Goal: Information Seeking & Learning: Understand process/instructions

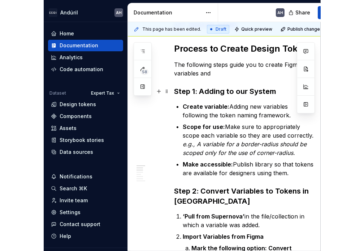
scroll to position [144, 0]
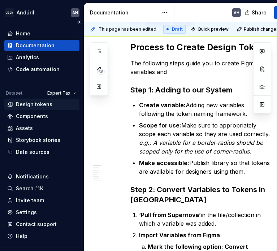
click at [43, 103] on div "Design tokens" at bounding box center [34, 104] width 36 height 7
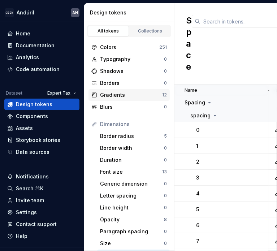
click at [130, 96] on div "Gradients" at bounding box center [131, 94] width 62 height 7
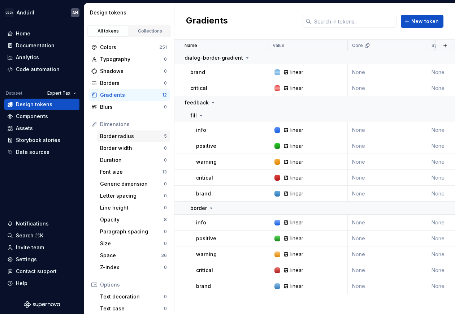
click at [124, 136] on div "Border radius" at bounding box center [132, 135] width 64 height 7
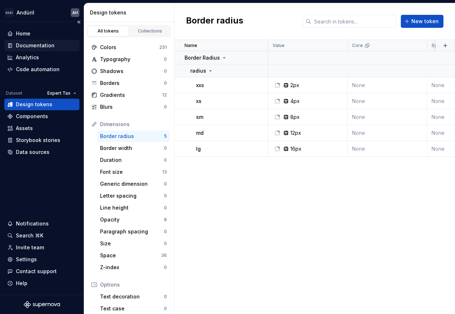
click at [51, 43] on div "Documentation" at bounding box center [35, 45] width 39 height 7
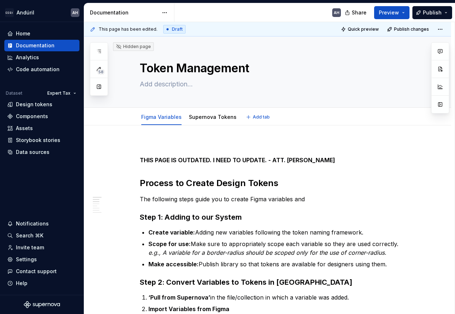
type textarea "*"
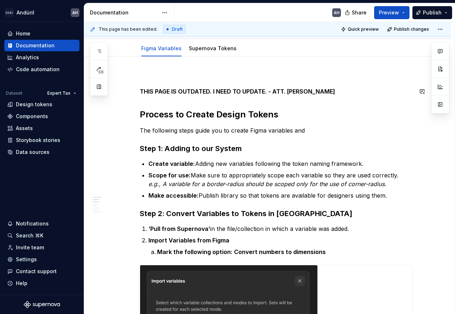
scroll to position [90, 0]
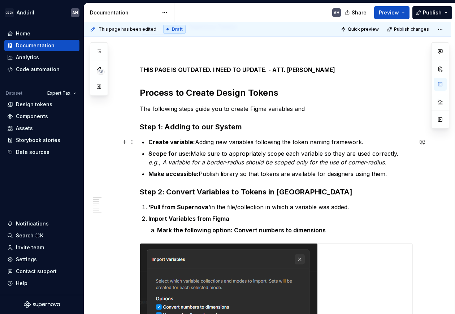
click at [192, 141] on strong "Create variable:" at bounding box center [171, 141] width 47 height 7
click at [220, 143] on p "Create variable: Adding new variables following the token naming framework." at bounding box center [280, 142] width 264 height 9
click at [372, 141] on p "Create variable: Adding new variables following the token naming framework." at bounding box center [280, 142] width 264 height 9
click at [191, 143] on strong "Create variable:" at bounding box center [171, 141] width 47 height 7
click at [384, 140] on p "Create variable or style: Adding new variables following the token naming frame…" at bounding box center [280, 142] width 264 height 9
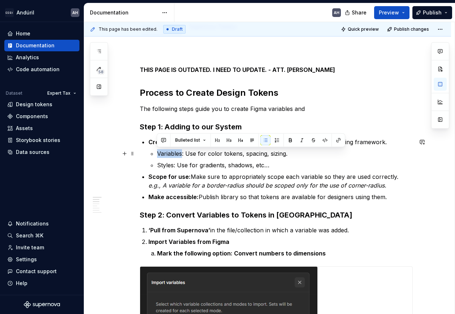
drag, startPoint x: 181, startPoint y: 153, endPoint x: 152, endPoint y: 151, distance: 29.0
click at [157, 151] on li "Variables: Use for color tokens, spacing, sizing." at bounding box center [285, 153] width 256 height 9
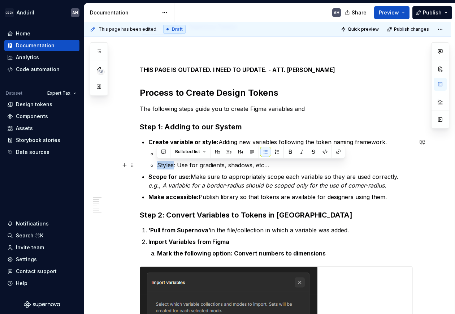
drag, startPoint x: 173, startPoint y: 165, endPoint x: 152, endPoint y: 162, distance: 21.1
click at [157, 162] on li "Styles: Use for gradients, shadows, etc…" at bounding box center [285, 165] width 256 height 9
click at [157, 165] on strong "Styles" at bounding box center [166, 164] width 18 height 7
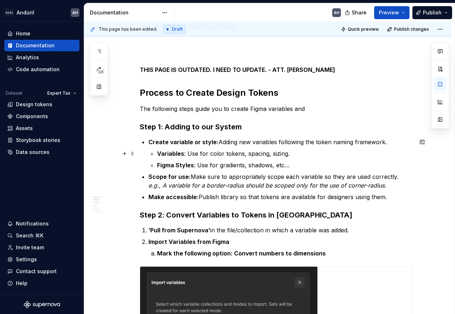
click at [156, 152] on li "Create variable or style: Adding new variables following the token naming frame…" at bounding box center [280, 154] width 264 height 32
click at [229, 142] on p "Create variable or style: Adding new variables following the token naming frame…" at bounding box center [280, 142] width 264 height 9
click at [366, 144] on p "Create variable or style: Adding new variables following the token naming frame…" at bounding box center [280, 142] width 264 height 9
click at [386, 144] on p "Create variable or style: Adding new variables following the token naming frame…" at bounding box center [280, 142] width 264 height 9
click at [218, 141] on p "Create variable or style: Adding new variables following the token naming frame…" at bounding box center [280, 142] width 264 height 9
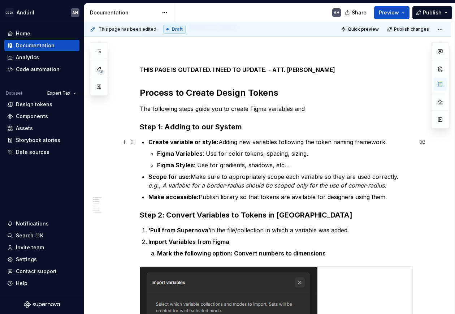
click at [235, 142] on p "Create variable or style: Adding new variables following the token naming frame…" at bounding box center [280, 142] width 264 height 9
click at [381, 141] on p "Create variable or style: Adding new variables following the token naming frame…" at bounding box center [280, 142] width 264 height 9
click at [385, 140] on p "Create variable or style: Adding new variables following the token naming frame…" at bounding box center [280, 142] width 264 height 9
click at [381, 143] on p "Create variable or style: Adding new variables following the token naming frame…" at bounding box center [280, 142] width 264 height 9
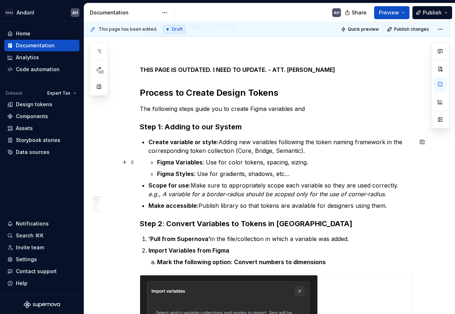
click at [317, 162] on p "Figma Variables : Use for color tokens, spacing, sizing." at bounding box center [285, 162] width 256 height 9
click at [305, 171] on p "Figma Styles : Use for gradients, shadows, etc…" at bounding box center [285, 173] width 256 height 9
click at [193, 184] on p "Scope for use: Make sure to appropriately scope each variable so they are used …" at bounding box center [280, 189] width 264 height 17
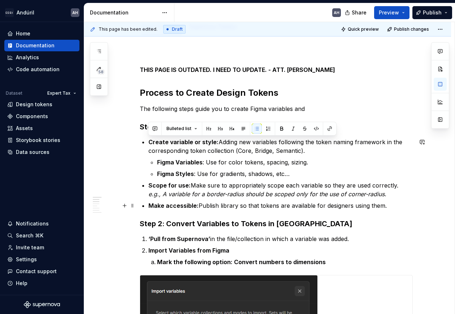
drag, startPoint x: 147, startPoint y: 143, endPoint x: 396, endPoint y: 206, distance: 256.9
click at [438, 125] on button "button" at bounding box center [439, 119] width 13 height 13
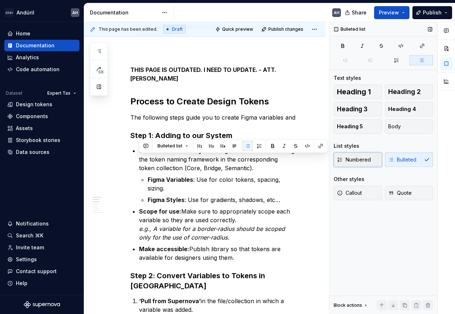
click at [360, 159] on span "Numbered" at bounding box center [354, 159] width 34 height 7
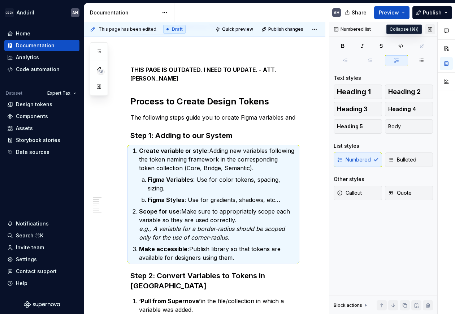
click at [430, 27] on button "button" at bounding box center [430, 29] width 10 height 10
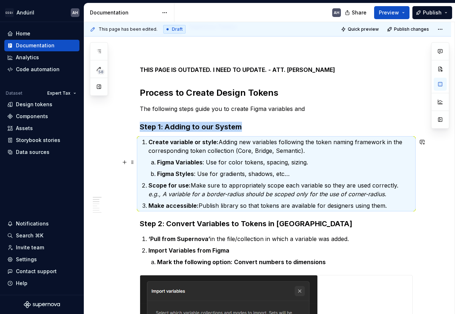
click at [221, 166] on p "Figma Variables : Use for color tokens, spacing, sizing." at bounding box center [285, 162] width 256 height 9
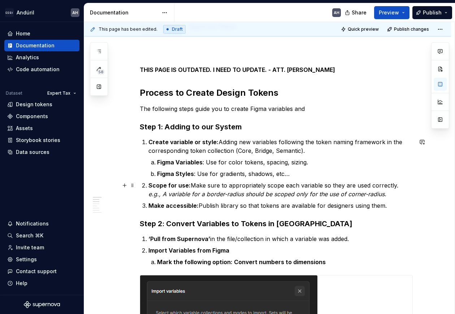
click at [206, 197] on em "e.g., A variable for a border-radius should be scoped only for the use of corne…" at bounding box center [267, 193] width 238 height 7
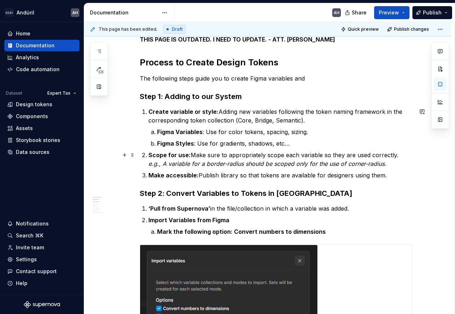
scroll to position [135, 0]
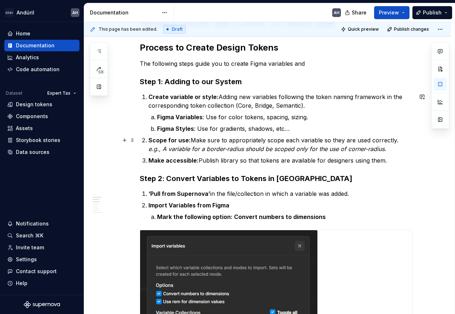
click at [169, 148] on em "e.g., A variable for a border-radius should be scoped only for the use of corne…" at bounding box center [267, 148] width 238 height 7
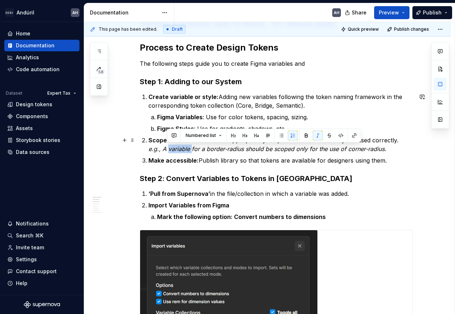
click at [169, 148] on em "e.g., A variable for a border-radius should be scoped only for the use of corne…" at bounding box center [267, 148] width 238 height 7
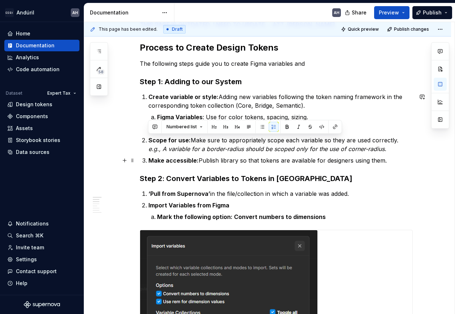
click at [197, 156] on p "Make accessible: Publish library so that tokens are available for designers usi…" at bounding box center [280, 160] width 264 height 9
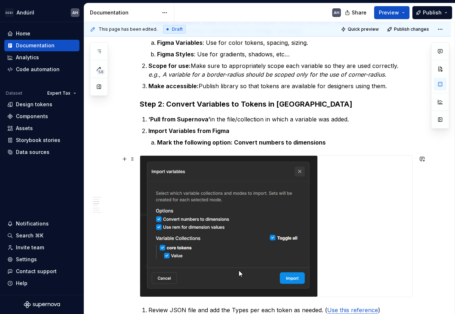
scroll to position [226, 0]
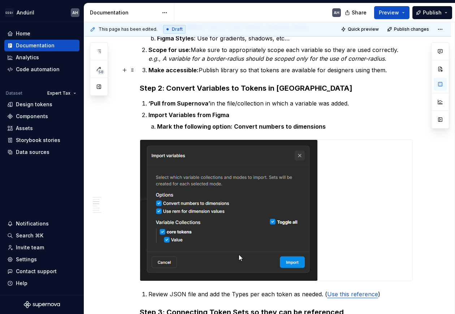
click at [186, 71] on strong "Make accessible:" at bounding box center [173, 69] width 50 height 7
click at [231, 72] on p "Make accessible: Publish library so that tokens are available for designers usi…" at bounding box center [280, 70] width 264 height 9
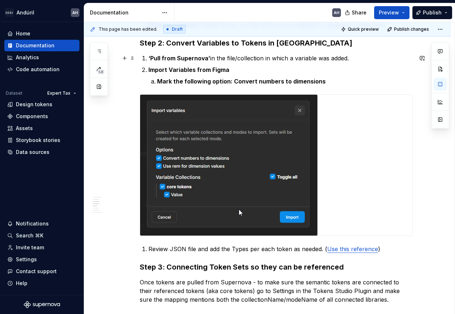
click at [171, 59] on strong "‘Pull from Supernova’" at bounding box center [179, 57] width 62 height 7
click at [244, 60] on p "‘Pull from Supernova’ in the file/collection in which a variable was added." at bounding box center [280, 58] width 264 height 9
click at [314, 58] on p "‘Pull from Supernova’ in the file/collection in which a variable was added." at bounding box center [280, 58] width 264 height 9
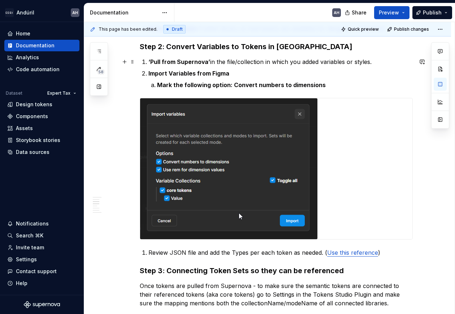
click at [359, 63] on p "‘Pull from Supernova’ in the file/collection in which you added variables or st…" at bounding box center [280, 61] width 264 height 9
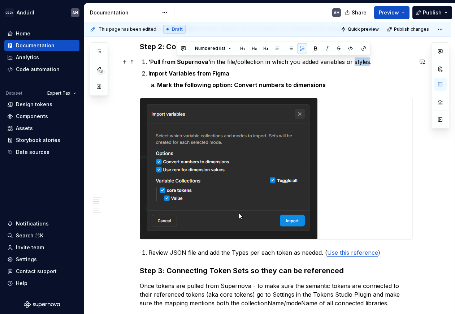
click at [359, 63] on p "‘Pull from Supernova’ in the file/collection in which you added variables or st…" at bounding box center [280, 61] width 264 height 9
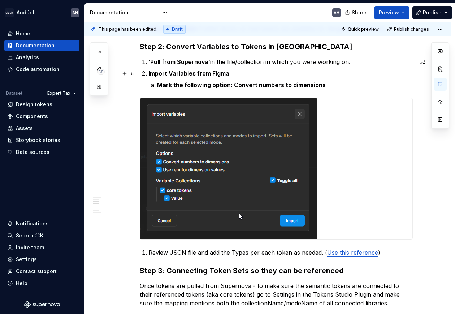
click at [192, 77] on p "Import Variables from Figma" at bounding box center [280, 73] width 264 height 9
click at [232, 77] on p "Import Variables from Figma" at bounding box center [280, 73] width 264 height 9
click at [231, 84] on strong "Mark the following option: Convert numbers to dimensions" at bounding box center [241, 84] width 169 height 7
click at [214, 77] on p "Import Variables from Figma" at bounding box center [280, 73] width 264 height 9
click at [232, 86] on strong "Mark the following option: Convert numbers to dimensions" at bounding box center [241, 84] width 169 height 7
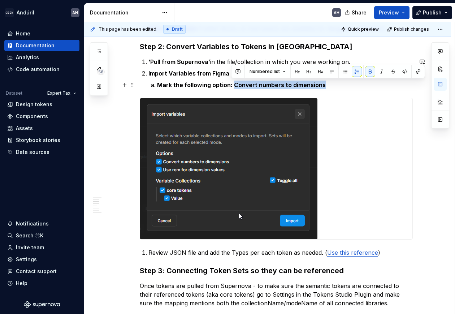
drag, startPoint x: 233, startPoint y: 85, endPoint x: 335, endPoint y: 86, distance: 101.4
click at [335, 86] on p "Mark the following option: Convert numbers to dimensions" at bounding box center [285, 84] width 256 height 9
click at [246, 81] on strong "Mark the following option: Convert numbers to dimensions" at bounding box center [241, 84] width 169 height 7
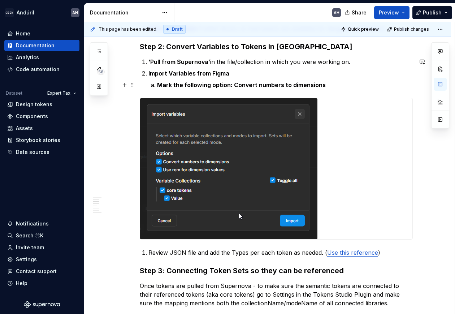
click at [228, 84] on strong "Mark the following option: Convert numbers to dimensions" at bounding box center [241, 84] width 169 height 7
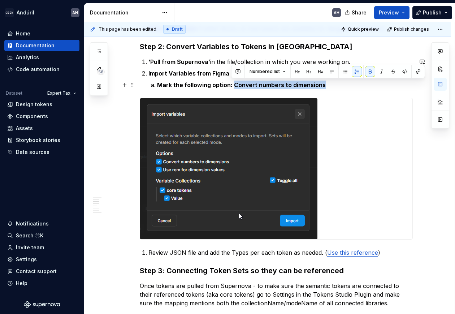
drag, startPoint x: 233, startPoint y: 84, endPoint x: 332, endPoint y: 82, distance: 99.3
click at [332, 82] on p "Mark the following option: Convert numbers to dimensions" at bounding box center [285, 84] width 256 height 9
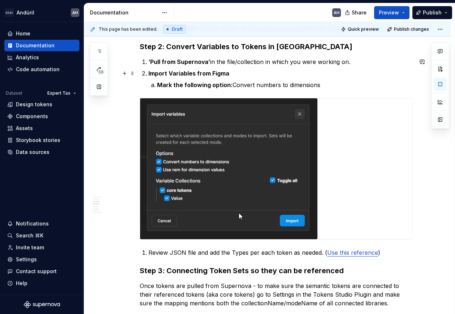
click at [174, 69] on p "Import Variables from Figma" at bounding box center [280, 73] width 264 height 9
click at [157, 86] on strong "Mark the following option:" at bounding box center [194, 84] width 75 height 7
click at [149, 73] on strong "Import Variables from Figma" at bounding box center [188, 73] width 81 height 7
click at [239, 75] on p "Import Variables from Figma" at bounding box center [280, 73] width 264 height 9
click at [368, 63] on p "‘Pull from Supernova’ in the file/collection in which you were working on." at bounding box center [280, 61] width 264 height 9
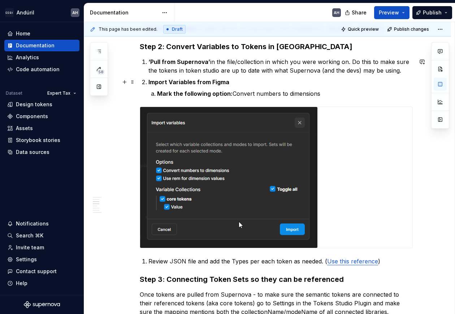
click at [242, 79] on p "Import Variables from Figma" at bounding box center [280, 82] width 264 height 9
click at [179, 79] on strong "Import Variables from Figma" at bounding box center [188, 81] width 81 height 7
click at [168, 83] on strong "Import Variables from Figma" at bounding box center [188, 81] width 81 height 7
click at [232, 82] on p "Import Variables from Figma" at bounding box center [280, 82] width 264 height 9
click at [186, 86] on p "Import Variables from Figma" at bounding box center [280, 82] width 264 height 9
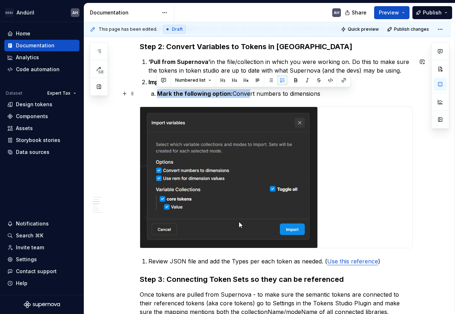
drag, startPoint x: 156, startPoint y: 92, endPoint x: 249, endPoint y: 92, distance: 93.5
click at [249, 92] on li "Mark the following option: Convert numbers to dimensions" at bounding box center [285, 93] width 256 height 9
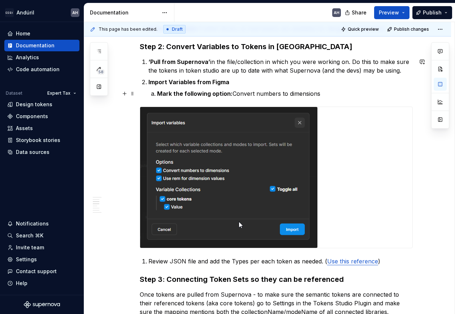
click at [314, 93] on p "Mark the following option: Convert numbers to dimensions" at bounding box center [285, 93] width 256 height 9
click at [248, 83] on p "Import Variables from Figma" at bounding box center [280, 82] width 264 height 9
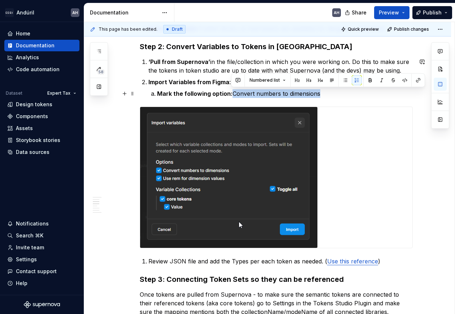
drag, startPoint x: 231, startPoint y: 93, endPoint x: 323, endPoint y: 93, distance: 92.4
click at [323, 93] on p "Mark the following option: Convert numbers to dimensions" at bounding box center [285, 93] width 256 height 9
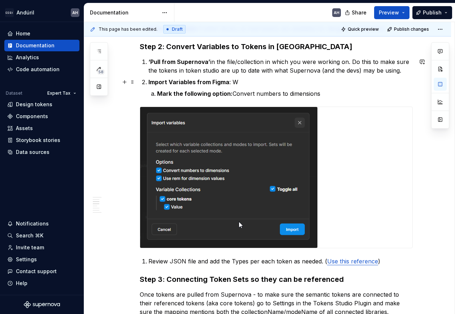
click at [253, 81] on p "Import Variables from Figma : W" at bounding box center [280, 82] width 264 height 9
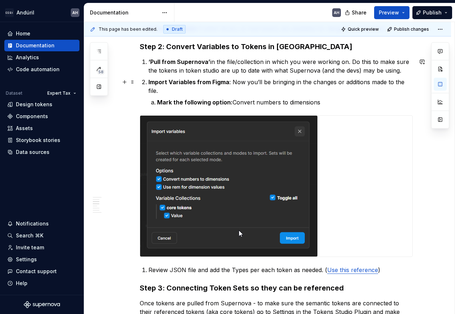
click at [154, 87] on p "Import Variables from Figma : Now you’ll be bringing in the changes or addition…" at bounding box center [280, 86] width 264 height 17
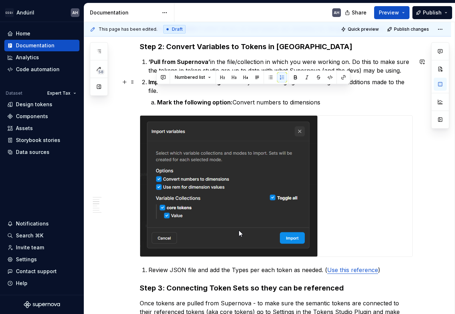
click at [154, 87] on p "Import Variables from Figma : Now you’ll be bringing in the changes or addition…" at bounding box center [280, 86] width 264 height 17
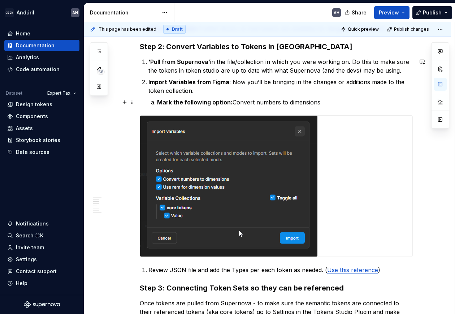
drag, startPoint x: 190, startPoint y: 101, endPoint x: 241, endPoint y: 98, distance: 51.4
click at [191, 101] on strong "Mark the following option:" at bounding box center [194, 102] width 75 height 7
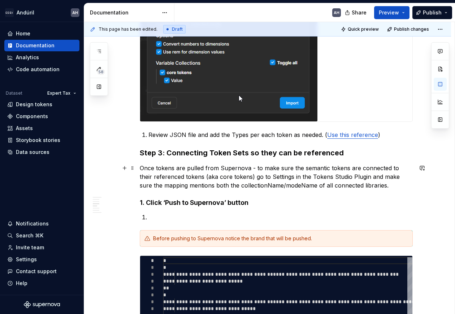
scroll to position [402, 0]
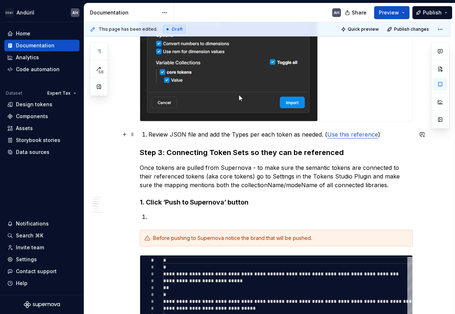
click at [149, 132] on p "Review JSON file and add the Types per each token as needed. ( Use this referen…" at bounding box center [280, 134] width 264 height 9
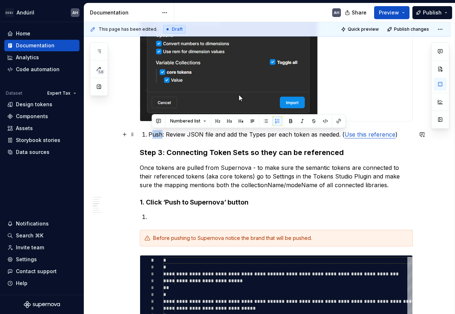
drag, startPoint x: 161, startPoint y: 133, endPoint x: 152, endPoint y: 131, distance: 9.9
click at [152, 131] on p "Push: Review JSON file and add the Types per each token as needed. ( Use this r…" at bounding box center [280, 134] width 264 height 9
click at [165, 133] on p "Push: Review JSON file and add the Types per each token as needed. ( Use this r…" at bounding box center [280, 134] width 264 height 9
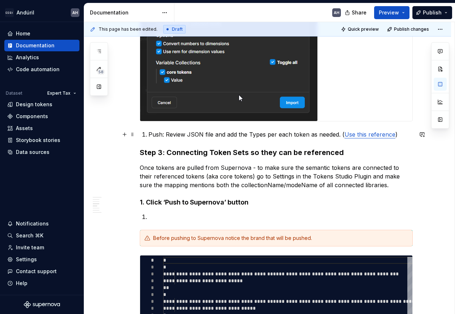
click at [149, 132] on p "Push: Review JSON file and add the Types per each token as needed. ( Use this r…" at bounding box center [280, 134] width 264 height 9
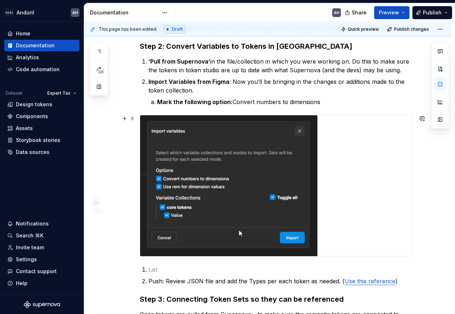
scroll to position [267, 0]
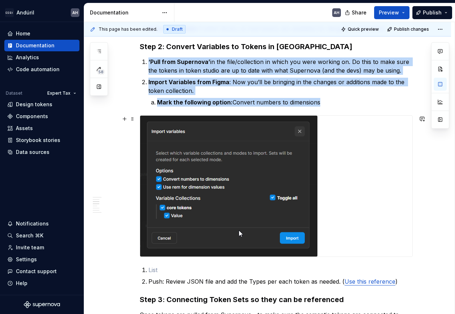
click at [169, 199] on img at bounding box center [228, 185] width 177 height 141
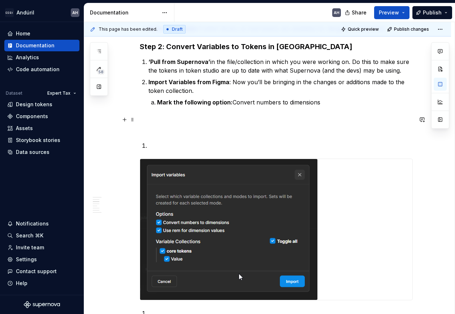
click at [167, 118] on p at bounding box center [276, 123] width 273 height 17
click at [205, 130] on p at bounding box center [276, 123] width 273 height 17
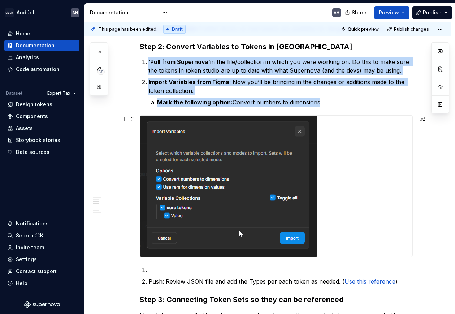
click at [198, 133] on img at bounding box center [228, 185] width 177 height 141
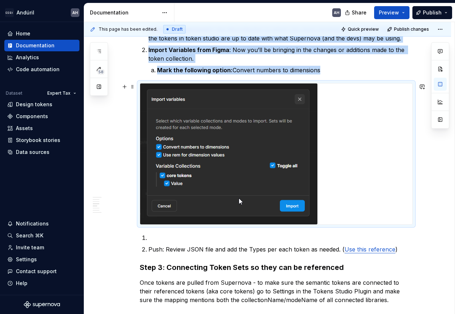
scroll to position [312, 0]
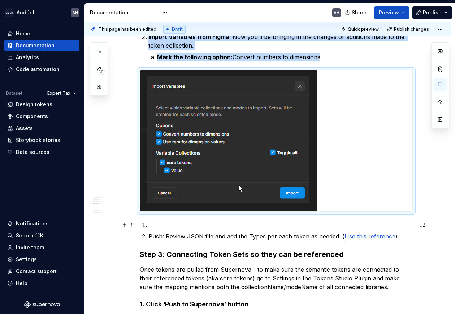
click at [151, 226] on p at bounding box center [280, 224] width 264 height 9
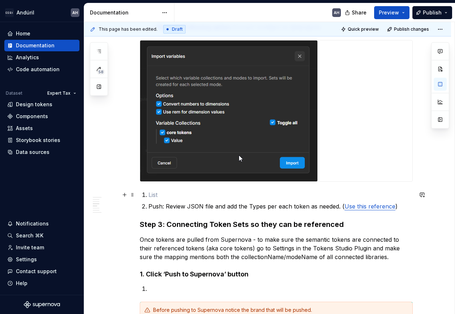
scroll to position [357, 0]
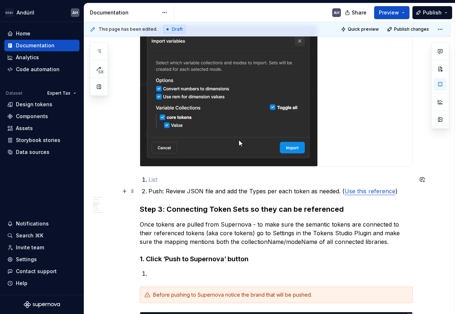
click at [175, 191] on p "Push: Review JSON file and add the Types per each token as needed. ( Use this r…" at bounding box center [280, 191] width 264 height 9
click at [154, 188] on p "Push: Review JSON file and add the Types per each token as needed. ( Use this r…" at bounding box center [280, 191] width 264 height 9
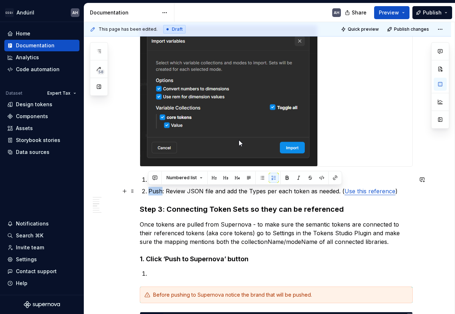
click at [154, 188] on p "Push: Review JSON file and add the Types per each token as needed. ( Use this r…" at bounding box center [280, 191] width 264 height 9
click at [174, 192] on p "Push : Review JSON file and add the Types per each token as needed. ( Use this …" at bounding box center [280, 191] width 264 height 9
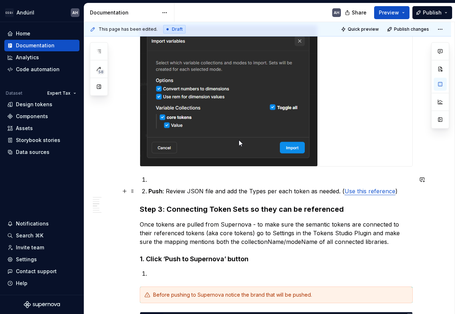
click at [165, 191] on p "Push : Review JSON file and add the Types per each token as needed. ( Use this …" at bounding box center [280, 191] width 264 height 9
click at [166, 180] on p at bounding box center [280, 179] width 264 height 9
click at [153, 179] on p at bounding box center [280, 179] width 264 height 9
click at [163, 192] on p "Push : Review JSON file and add the Types per each token as needed. ( Use this …" at bounding box center [280, 191] width 264 height 9
click at [162, 179] on p at bounding box center [280, 179] width 264 height 9
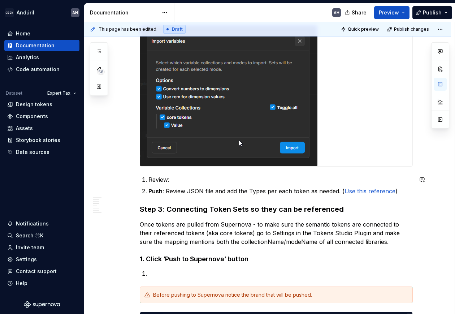
click at [162, 179] on p "Review:" at bounding box center [280, 179] width 264 height 9
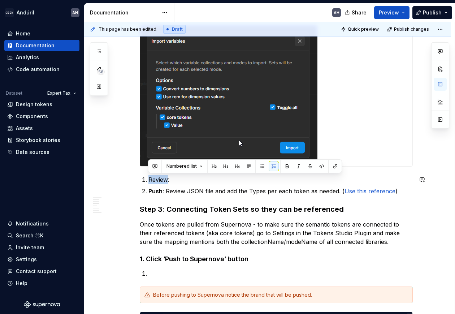
click at [162, 179] on p "Review:" at bounding box center [280, 179] width 264 height 9
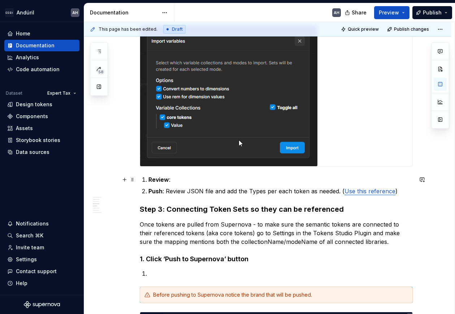
click at [180, 179] on p "Review :" at bounding box center [280, 179] width 264 height 9
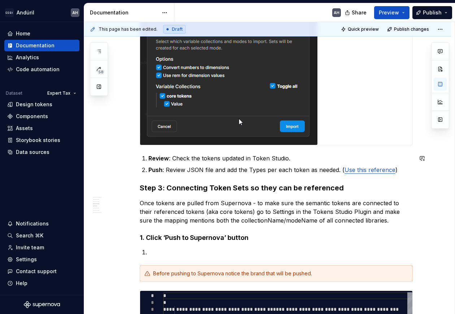
scroll to position [381, 0]
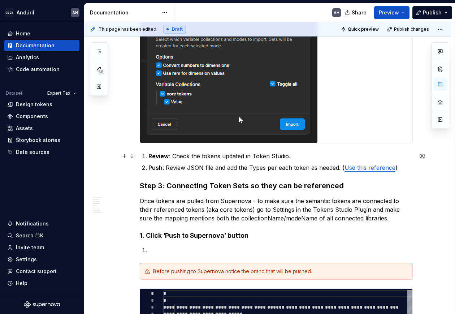
click at [291, 153] on p "Review : Check the tokens updated in Token Studio." at bounding box center [280, 156] width 264 height 9
click at [187, 170] on p "Push : Review JSON file and add the Types per each token as needed. ( Use this …" at bounding box center [280, 167] width 264 height 9
click at [249, 168] on p "Push : Review JSON file and add the Types per each token as needed. ( Use this …" at bounding box center [280, 167] width 264 height 9
click at [334, 167] on p "Push : Review JSON file and add the Types per each token as needed. ( Use this …" at bounding box center [280, 167] width 264 height 9
click at [390, 166] on link "Use this reference" at bounding box center [369, 167] width 51 height 7
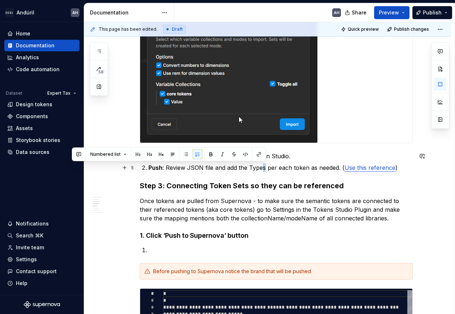
click at [261, 163] on p "Push : Review JSON file and add the Types per each token as needed. ( Use this …" at bounding box center [280, 167] width 264 height 9
click at [164, 169] on p "Push : Review JSON file and add the Types per each token as needed. ( Use this …" at bounding box center [280, 167] width 264 height 9
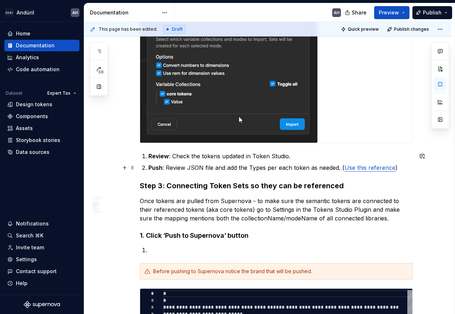
click at [166, 166] on p "Push : Review JSON file and add the Types per each token as needed. ( Use this …" at bounding box center [280, 167] width 264 height 9
click at [166, 168] on p "Push : Review JSON file and add the Types per each token as needed. ( Use this …" at bounding box center [280, 167] width 264 height 9
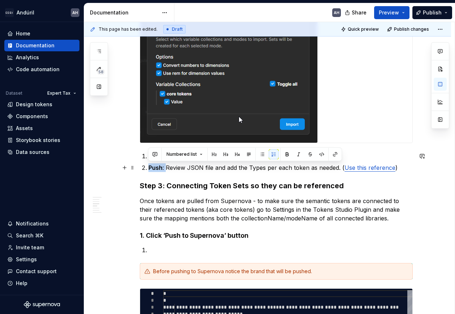
drag, startPoint x: 166, startPoint y: 167, endPoint x: 143, endPoint y: 168, distance: 22.4
click at [148, 168] on li "Push : Review JSON file and add the Types per each token as needed. ( Use this …" at bounding box center [280, 167] width 264 height 9
copy p "Push :"
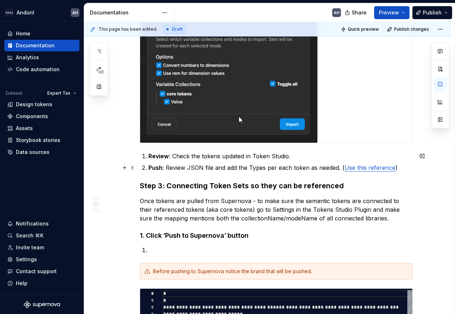
click at [397, 169] on p "Push : Review JSON file and add the Types per each token as needed. ( Use this …" at bounding box center [280, 167] width 264 height 9
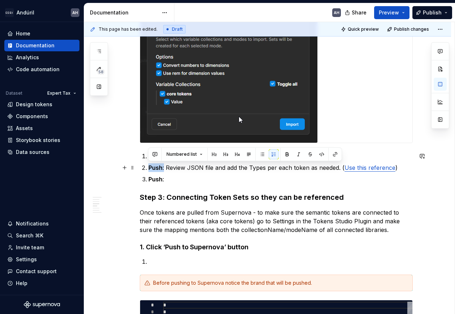
drag, startPoint x: 164, startPoint y: 167, endPoint x: 141, endPoint y: 167, distance: 23.5
click at [148, 167] on li "Push : Review JSON file and add the Types per each token as needed. ( Use this …" at bounding box center [280, 167] width 264 height 9
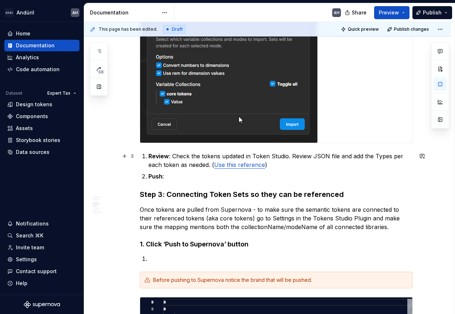
click at [203, 166] on p "Review : Check the tokens updated in Token Studio. Review JSON file and add the…" at bounding box center [280, 160] width 264 height 17
click at [196, 176] on p "Push :" at bounding box center [280, 176] width 264 height 9
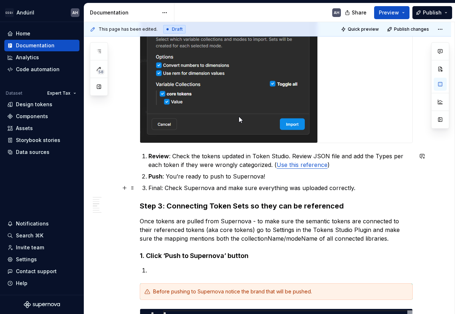
click at [155, 189] on p "Final: Check Supernova and make sure everything was uploaded correctly." at bounding box center [280, 187] width 264 height 9
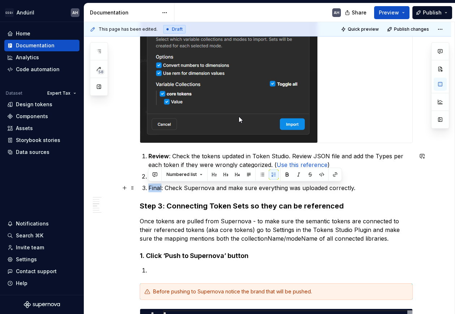
click at [155, 189] on p "Final: Check Supernova and make sure everything was uploaded correctly." at bounding box center [280, 187] width 264 height 9
click at [174, 188] on p "Final: Check Supernova and make sure everything was uploaded correctly." at bounding box center [280, 187] width 264 height 9
click at [211, 188] on p "Final: Check Supernova and make sure everything was uploaded correctly." at bounding box center [280, 187] width 264 height 9
drag, startPoint x: 165, startPoint y: 187, endPoint x: 144, endPoint y: 186, distance: 20.6
click at [148, 186] on li "Final: Check Supernova: and make sure everything was uploaded correctly." at bounding box center [280, 187] width 264 height 9
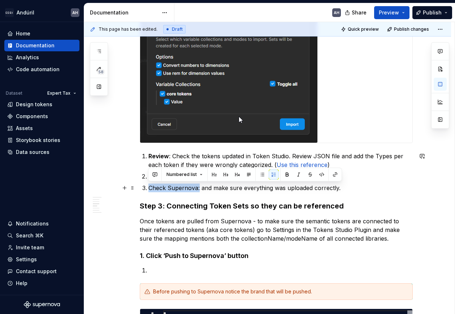
drag, startPoint x: 197, startPoint y: 188, endPoint x: 138, endPoint y: 188, distance: 59.2
click at [138, 188] on div "THIS PAGE IS OUTDATED. I NEED TO UPDATE. - ATT. ANGIE Process to Create Design …" at bounding box center [267, 187] width 367 height 886
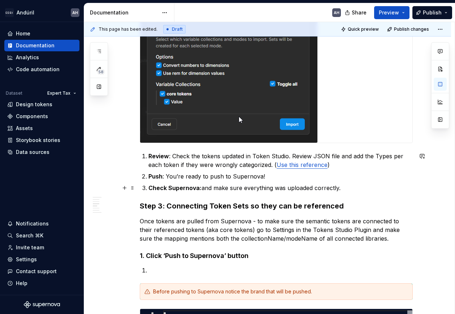
click at [215, 184] on p "Check Supernova: and make sure everything was uploaded correctly." at bounding box center [280, 187] width 264 height 9
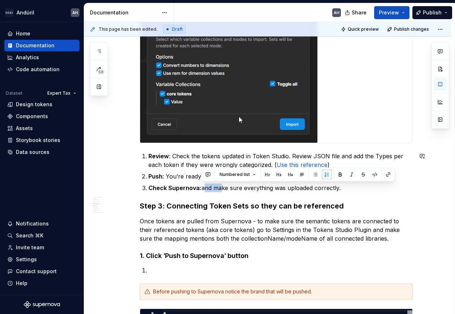
drag, startPoint x: 202, startPoint y: 189, endPoint x: 217, endPoint y: 190, distance: 15.5
click at [217, 190] on p "Check Supernova: and make sure everything was uploaded correctly." at bounding box center [280, 187] width 264 height 9
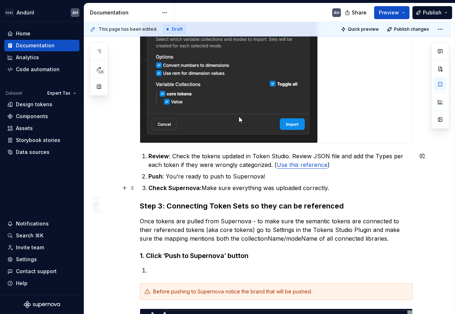
click at [327, 187] on p "Check Supernova: Make sure everything was uploaded correctly." at bounding box center [280, 187] width 264 height 9
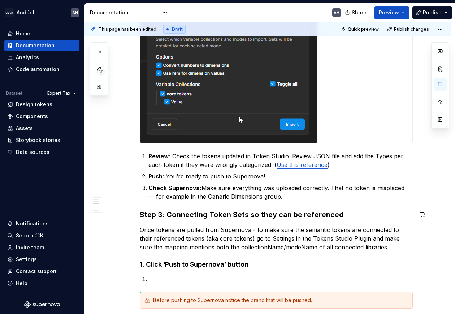
scroll to position [426, 0]
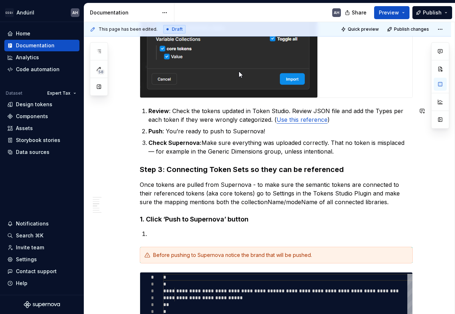
click at [247, 158] on div "THIS PAGE IS OUTDATED. I NEED TO UPDATE. - ATT. ANGIE Process to Create Design …" at bounding box center [276, 104] width 273 height 775
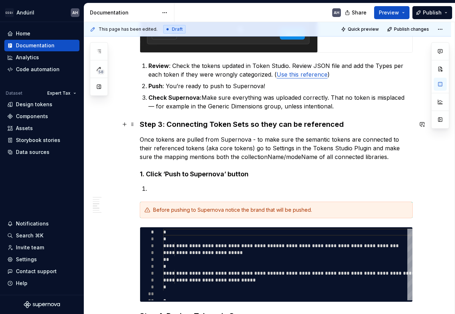
click at [219, 124] on h3 "Step 3: Connecting Token Sets so they can be referenced" at bounding box center [276, 124] width 273 height 10
click at [354, 121] on h3 "Step 3: Connecting Token Sets so they can be referenced" at bounding box center [276, 124] width 273 height 10
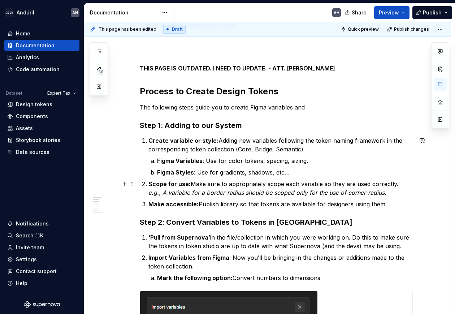
scroll to position [45, 0]
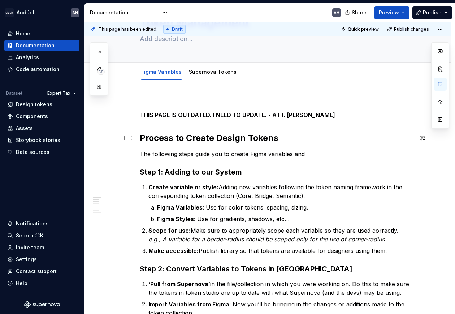
click at [192, 141] on h2 "Process to Create Design Tokens" at bounding box center [276, 138] width 273 height 12
click at [217, 139] on h2 "Process to Create Design Tokens" at bounding box center [276, 138] width 273 height 12
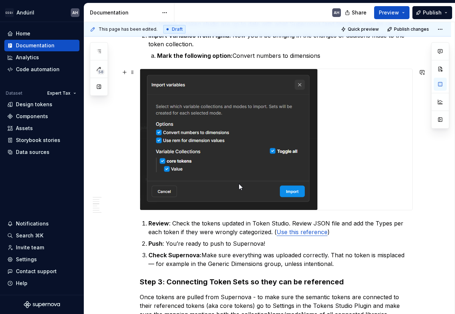
scroll to position [316, 0]
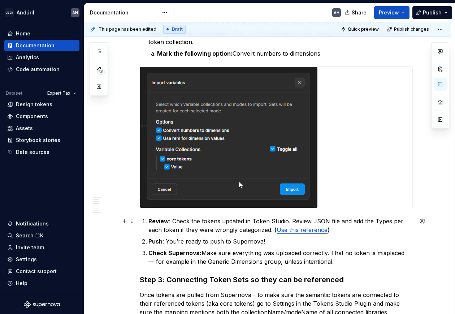
click at [330, 231] on p "Review : Check the tokens updated in Token Studio. Review JSON file and add the…" at bounding box center [280, 225] width 264 height 17
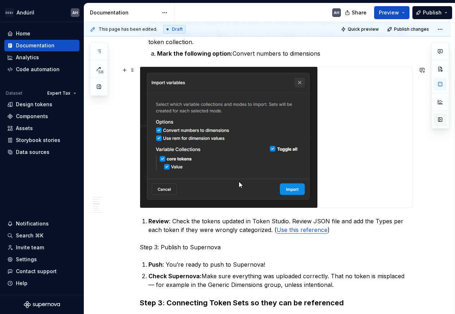
click at [439, 119] on button "button" at bounding box center [439, 119] width 13 height 13
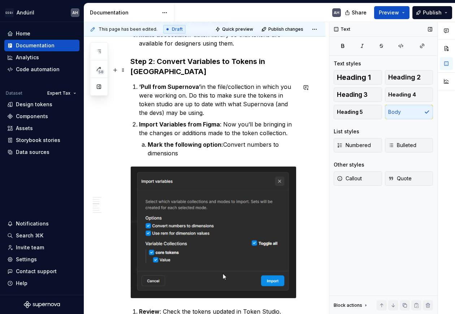
scroll to position [424, 0]
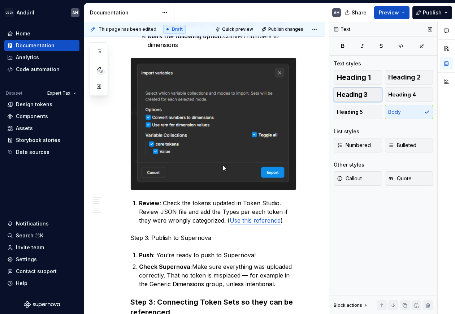
click at [354, 92] on span "Heading 3" at bounding box center [352, 94] width 31 height 7
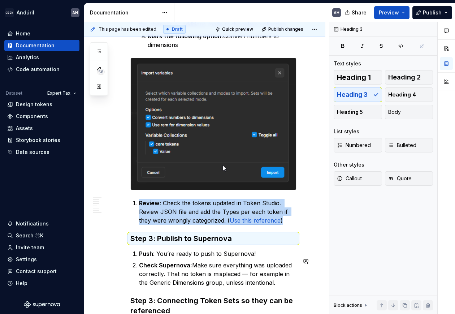
click at [171, 250] on div "THIS PAGE IS OUTDATED. I NEED TO UPDATE. - ATT. ANGIE Process to Create & Publi…" at bounding box center [213, 197] width 166 height 958
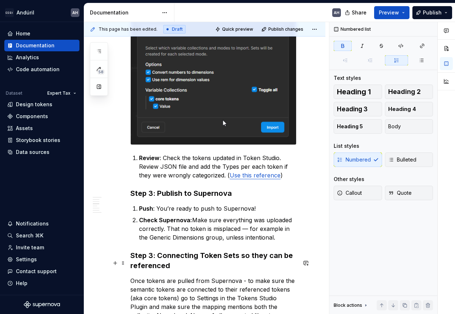
scroll to position [514, 0]
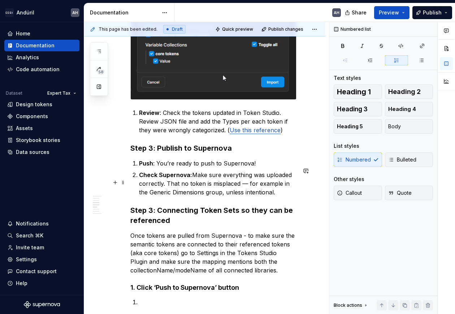
click at [278, 196] on p "Check Supernova: Make sure everything was uploaded correctly. That no token is …" at bounding box center [217, 183] width 157 height 26
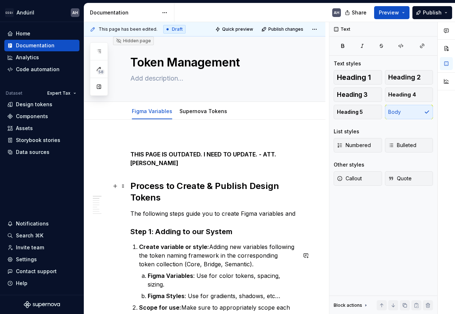
scroll to position [0, 0]
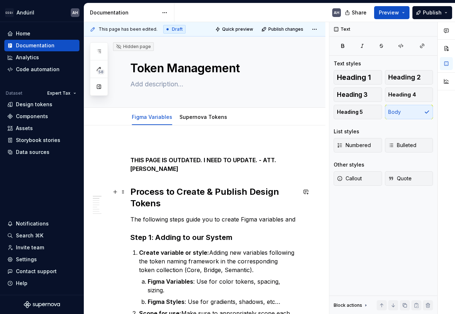
click at [175, 203] on h2 "Process to Create & Publish Design Tokens" at bounding box center [213, 197] width 166 height 23
click at [161, 171] on p "THIS PAGE IS OUTDATED. I NEED TO UPDATE. - ATT. ANGIE" at bounding box center [213, 164] width 166 height 17
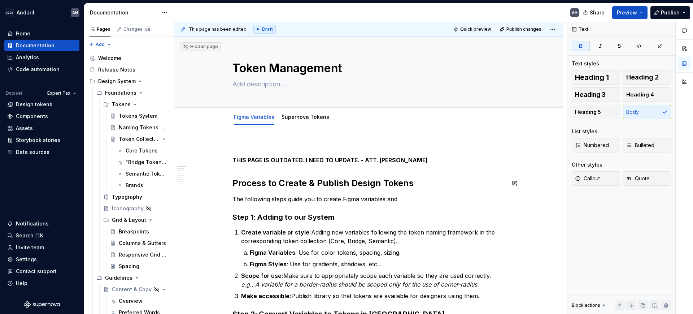
scroll to position [45, 0]
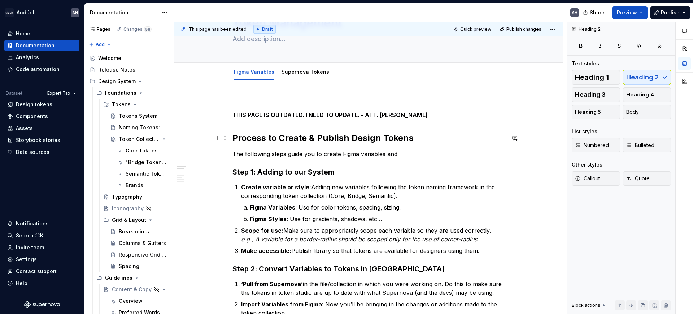
click at [424, 138] on h2 "Process to Create & Publish Design Tokens" at bounding box center [368, 138] width 273 height 12
click at [417, 154] on p "The following steps guide you to create Figma variables and" at bounding box center [368, 153] width 273 height 9
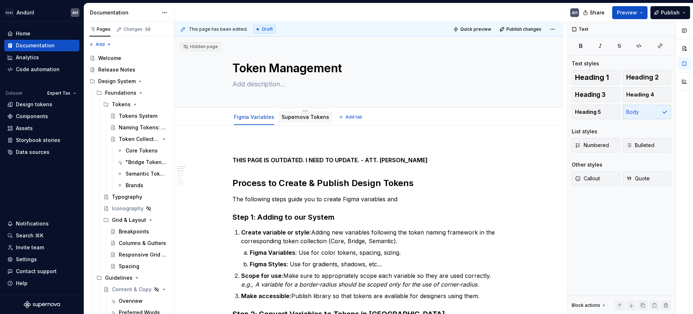
click at [298, 120] on div "Supernova Tokens" at bounding box center [306, 116] width 48 height 7
click at [415, 199] on p "The following steps guide you to create Figma variables and" at bounding box center [368, 199] width 273 height 9
click at [413, 156] on p "THIS PAGE IS OUTDATED. I NEED TO UPDATE. - ATT. ANGIE" at bounding box center [368, 160] width 273 height 9
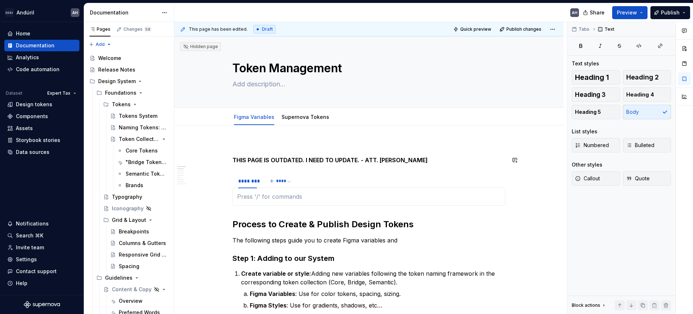
type textarea "*"
click at [249, 181] on div "********" at bounding box center [247, 180] width 19 height 7
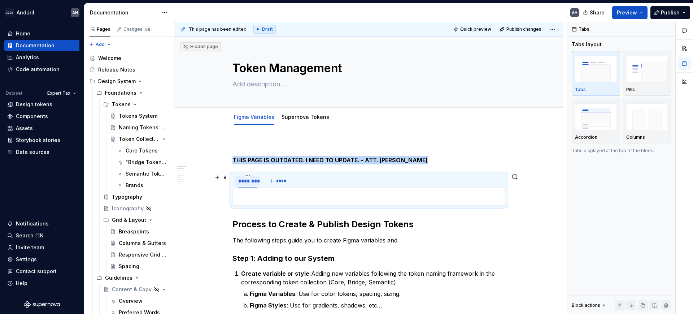
click at [249, 181] on div "********" at bounding box center [247, 180] width 19 height 7
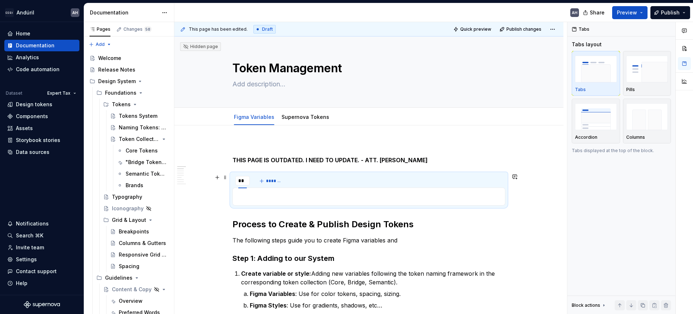
type input "*"
type input "**********"
click at [309, 177] on button "*******" at bounding box center [312, 181] width 29 height 10
type input "**********"
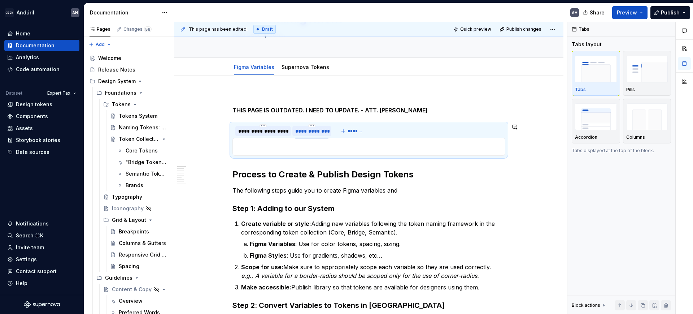
scroll to position [90, 0]
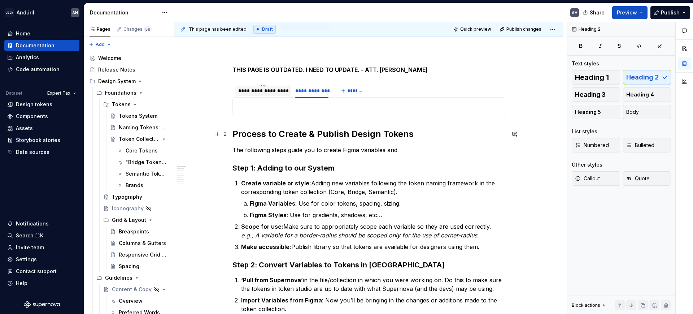
click at [234, 131] on h2 "Process to Create & Publish Design Tokens" at bounding box center [368, 134] width 273 height 12
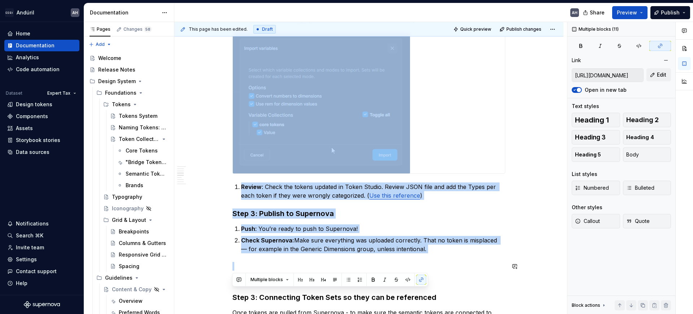
drag, startPoint x: 232, startPoint y: 135, endPoint x: 488, endPoint y: 223, distance: 270.4
click at [515, 250] on div "**********" at bounding box center [368, 228] width 389 height 988
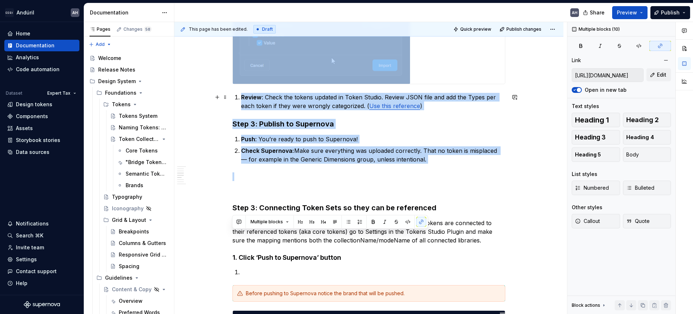
scroll to position [481, 0]
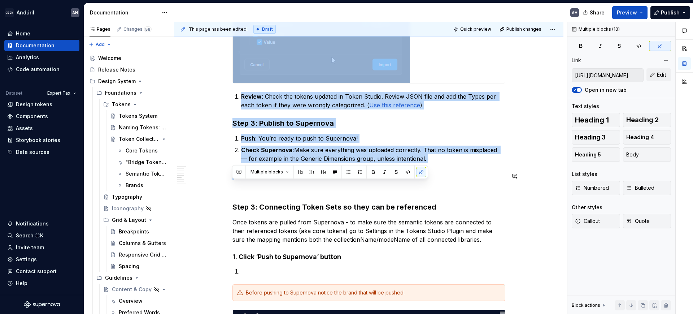
copy div "Process to Create & Publish Design Tokens The following steps guide you to crea…"
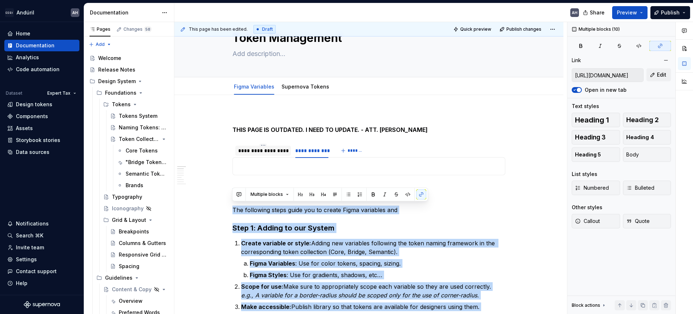
scroll to position [0, 0]
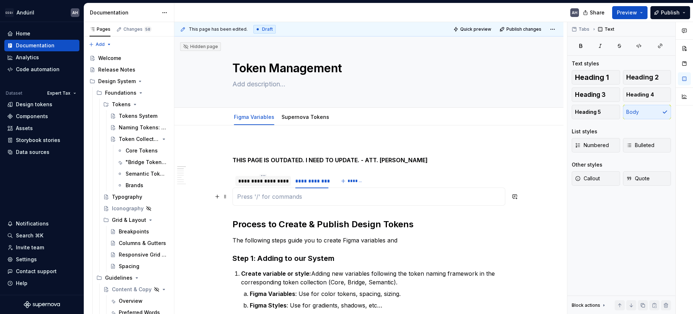
click at [321, 196] on p at bounding box center [368, 196] width 263 height 9
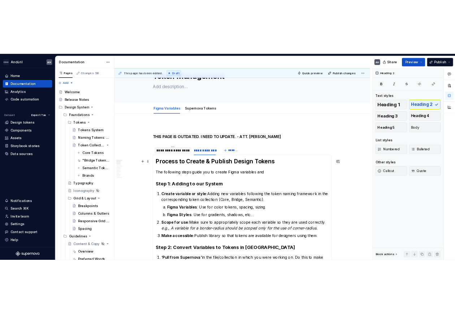
scroll to position [45, 0]
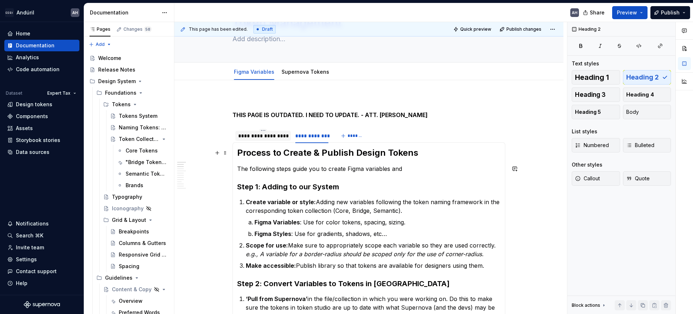
click at [244, 156] on h2 "Process to Create & Publish Design Tokens" at bounding box center [368, 153] width 263 height 12
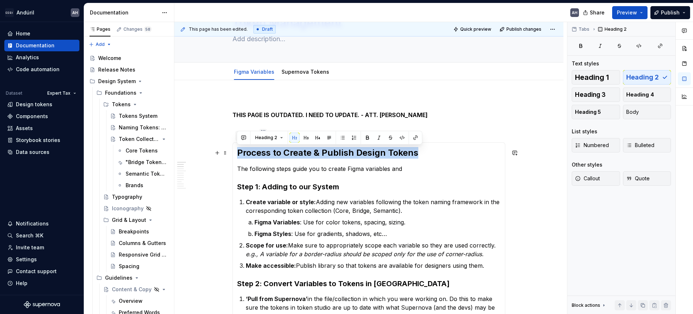
click at [244, 156] on h2 "Process to Create & Publish Design Tokens" at bounding box center [368, 153] width 263 height 12
click at [554, 119] on div "Heading 1 Heading 2 Heading 3 Heading 4 Heading 5 Body List styles Numbered Bul…" at bounding box center [621, 132] width 99 height 124
click at [455, 155] on h2 "Process to Create & Publish Design Tokens" at bounding box center [368, 153] width 263 height 12
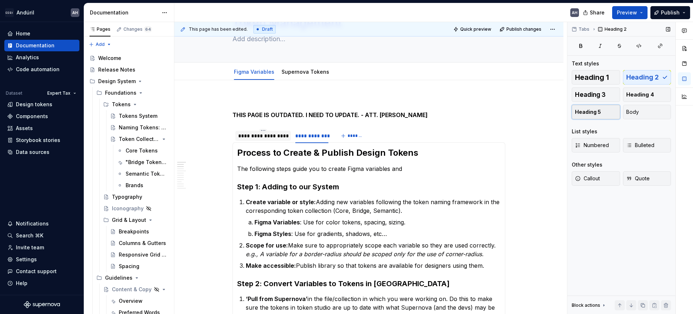
click at [554, 118] on button "Heading 5" at bounding box center [596, 112] width 48 height 14
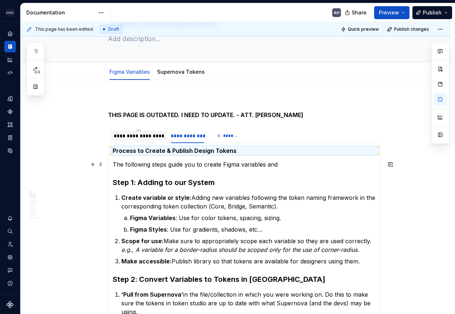
click at [210, 167] on p "The following steps guide you to create Figma variables and" at bounding box center [244, 164] width 263 height 9
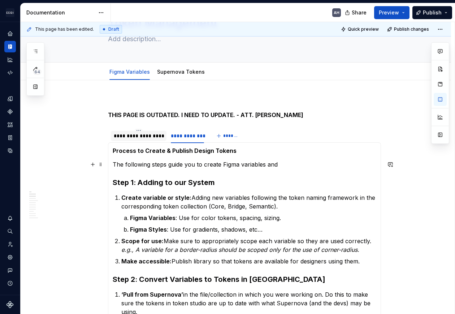
click at [113, 165] on p "The following steps guide you to create Figma variables and" at bounding box center [244, 164] width 263 height 9
click at [226, 180] on h3 "Step 1: Adding to our System" at bounding box center [244, 182] width 263 height 10
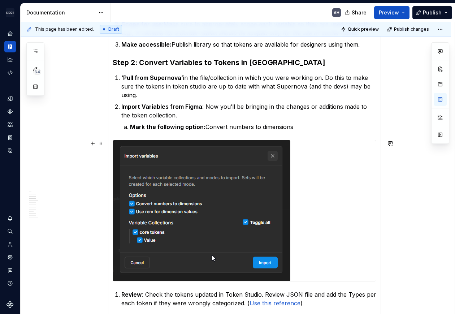
scroll to position [135, 0]
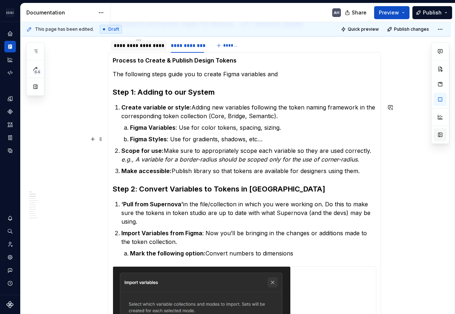
click at [443, 139] on button "button" at bounding box center [439, 134] width 13 height 13
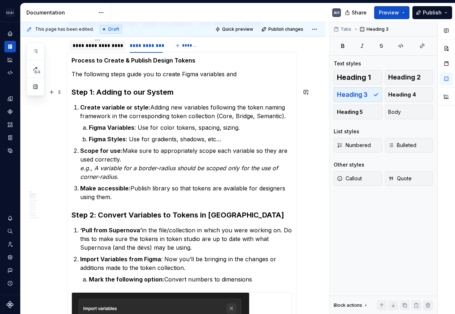
click at [128, 88] on h3 "Step 1: Adding to our System" at bounding box center [181, 92] width 220 height 10
click at [128, 217] on h3 "Step 2: Convert Variables to Tokens in Token Studio" at bounding box center [181, 215] width 220 height 10
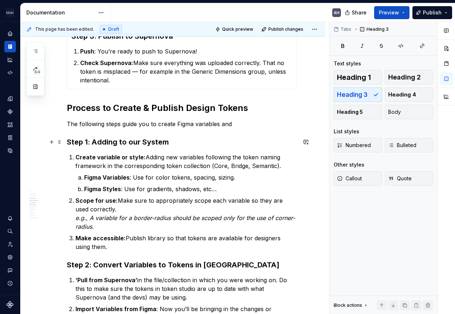
scroll to position [586, 0]
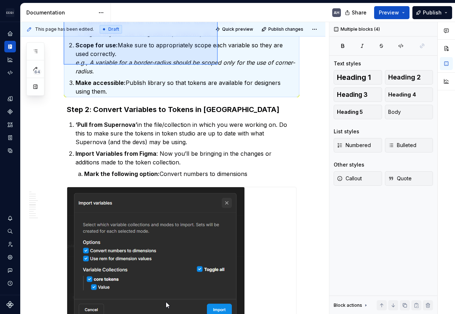
drag, startPoint x: 64, startPoint y: 100, endPoint x: 199, endPoint y: 30, distance: 152.5
click at [199, 30] on div "**********" at bounding box center [175, 168] width 308 height 292
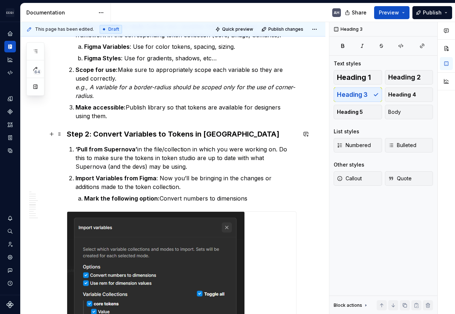
click at [206, 134] on h3 "Step 2: Convert Variables to Tokens in Token Studio" at bounding box center [182, 134] width 230 height 10
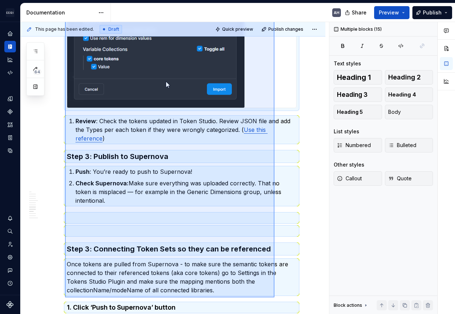
scroll to position [963, 0]
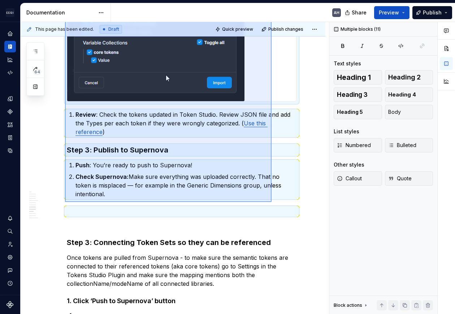
drag, startPoint x: 65, startPoint y: 69, endPoint x: 271, endPoint y: 202, distance: 245.7
click at [271, 202] on div "**********" at bounding box center [175, 168] width 308 height 292
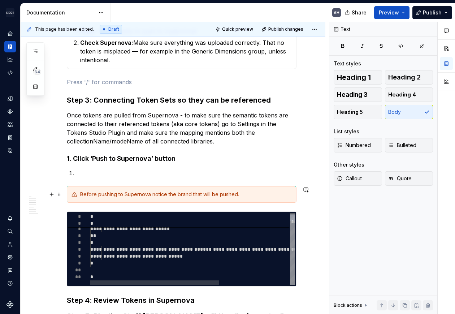
scroll to position [603, 0]
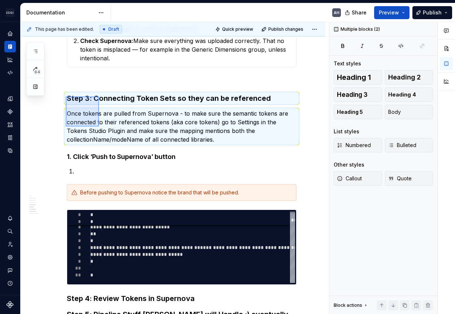
type textarea "*"
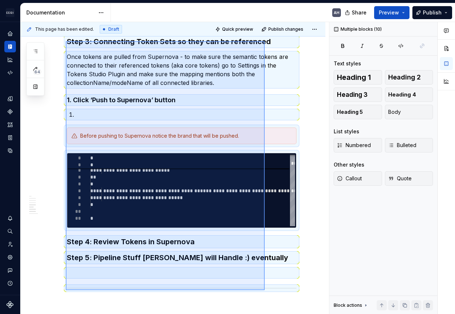
scroll to position [660, 0]
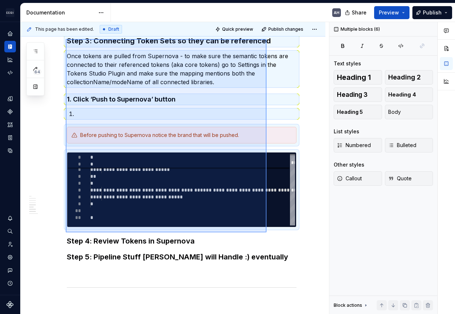
drag, startPoint x: 66, startPoint y: 96, endPoint x: 266, endPoint y: 232, distance: 242.2
click at [266, 232] on div "**********" at bounding box center [175, 168] width 308 height 292
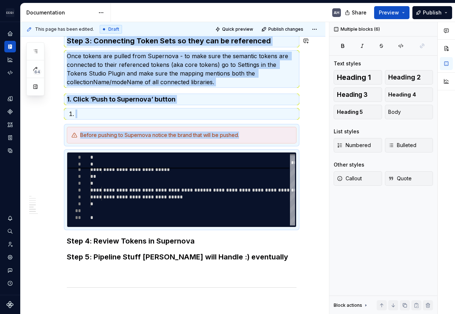
copy div "Step 3: Connecting Token Sets so they can be referenced Once tokens are pulled …"
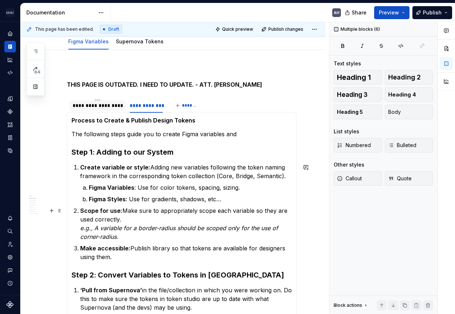
scroll to position [29, 0]
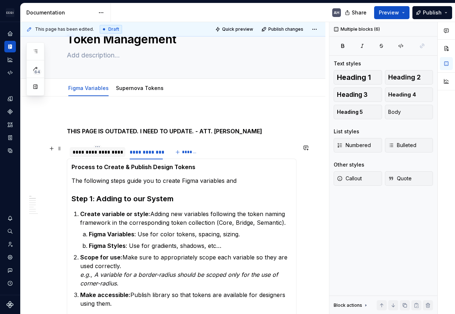
click at [94, 150] on div "**********" at bounding box center [98, 151] width 50 height 7
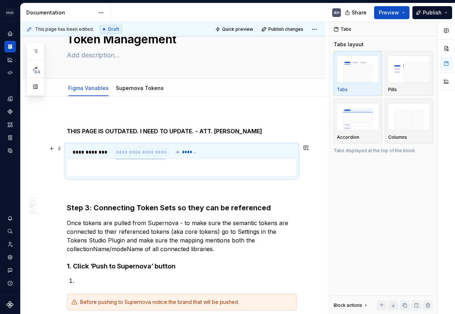
drag, startPoint x: 104, startPoint y: 153, endPoint x: 149, endPoint y: 154, distance: 45.5
click at [143, 167] on p at bounding box center [181, 167] width 220 height 9
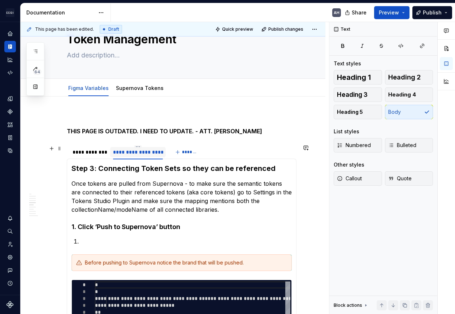
click at [139, 152] on div "**********" at bounding box center [138, 151] width 50 height 7
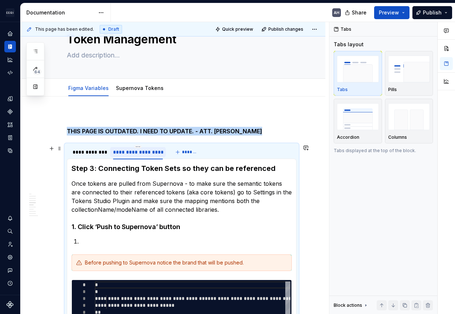
click at [139, 152] on div "**********" at bounding box center [138, 151] width 50 height 7
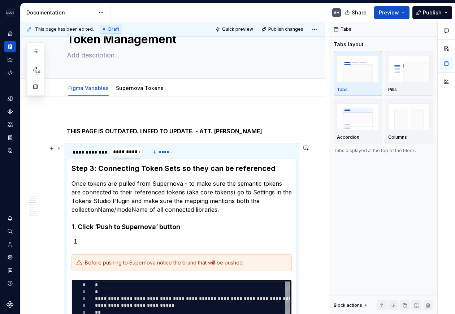
type input "**********"
click at [93, 153] on div "**********" at bounding box center [89, 151] width 33 height 7
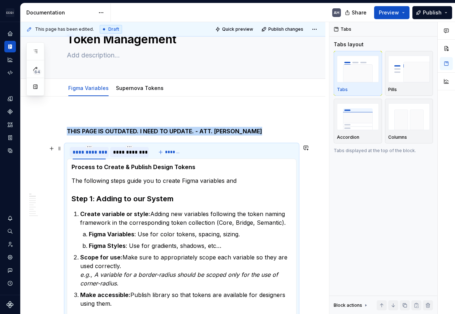
click at [93, 153] on div "**********" at bounding box center [89, 151] width 33 height 7
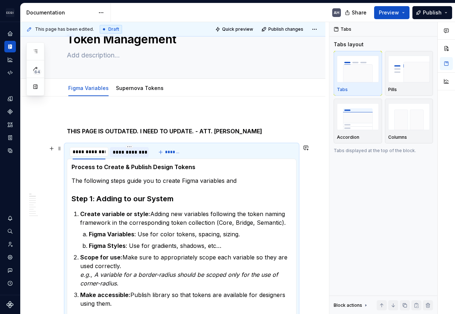
type input "**********"
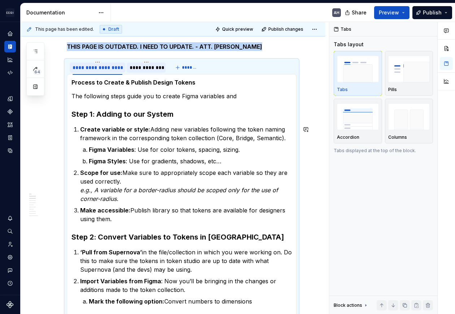
scroll to position [119, 0]
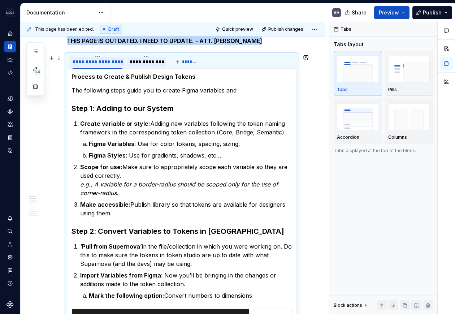
click at [152, 60] on div "**********" at bounding box center [146, 61] width 33 height 7
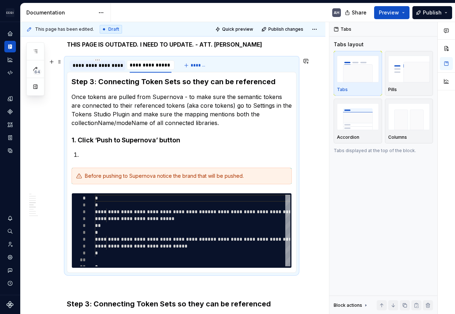
scroll to position [0, 0]
type input "*"
type input "*****"
click at [150, 112] on p "Once tokens are pulled from Supernova - to make sure the semantic tokens are co…" at bounding box center [181, 109] width 220 height 35
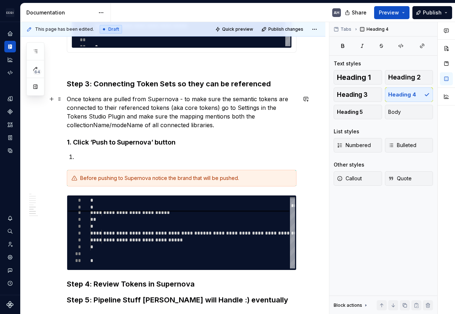
scroll to position [341, 0]
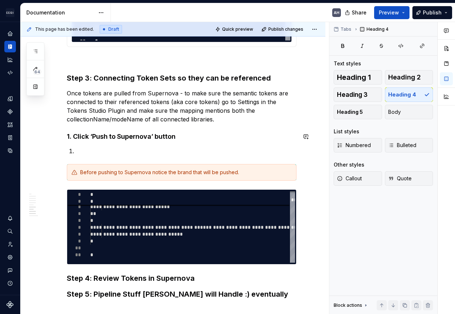
click at [182, 120] on p "Once tokens are pulled from Supernova - to make sure the semantic tokens are co…" at bounding box center [182, 106] width 230 height 35
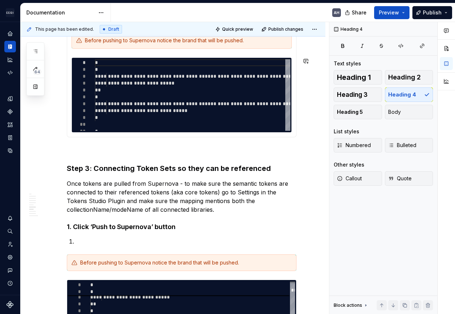
scroll to position [296, 0]
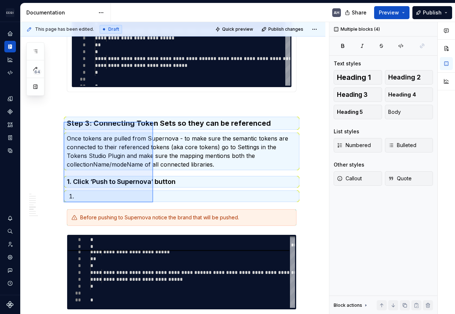
drag, startPoint x: 64, startPoint y: 122, endPoint x: 153, endPoint y: 202, distance: 120.4
click at [153, 202] on div "**********" at bounding box center [175, 168] width 308 height 292
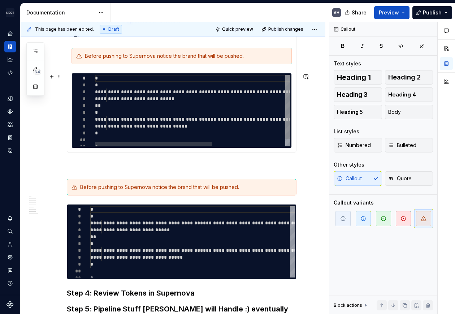
scroll to position [251, 0]
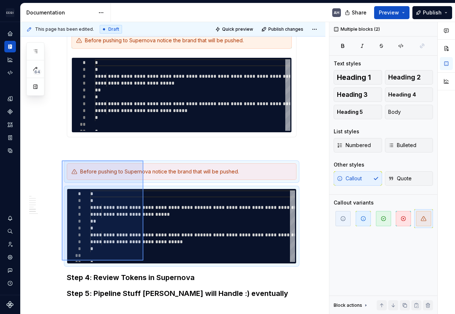
drag, startPoint x: 62, startPoint y: 160, endPoint x: 156, endPoint y: 259, distance: 136.6
click at [156, 250] on div "**********" at bounding box center [175, 168] width 308 height 292
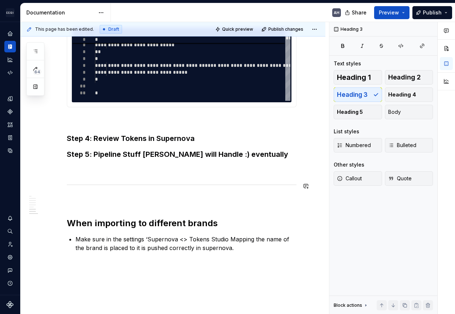
scroll to position [296, 0]
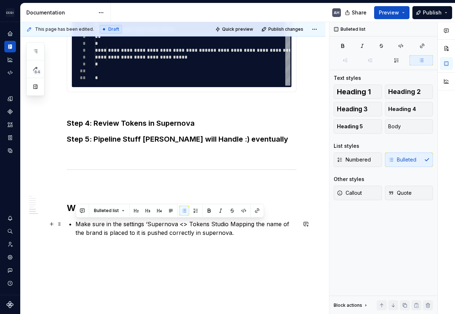
drag, startPoint x: 245, startPoint y: 231, endPoint x: 66, endPoint y: 225, distance: 179.8
click at [66, 225] on div "**********" at bounding box center [173, 93] width 305 height 528
copy p "Make sure in the settings ‘Supernova <> Tokens Studio Mapping the name of the b…"
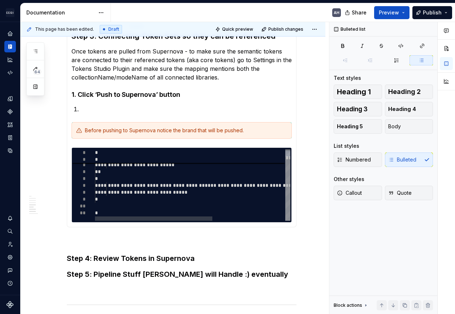
scroll to position [161, 0]
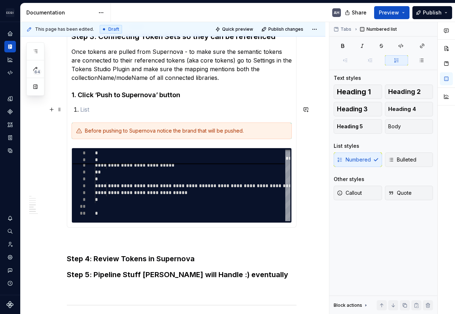
click at [165, 110] on p at bounding box center [185, 109] width 211 height 9
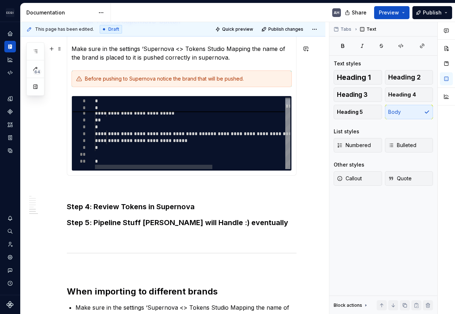
scroll to position [251, 0]
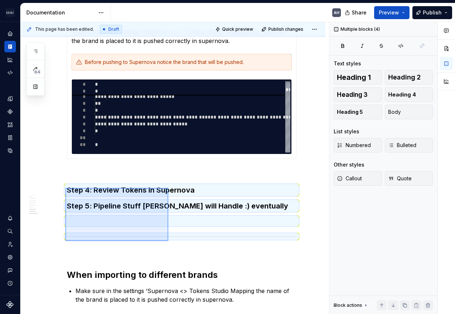
drag, startPoint x: 65, startPoint y: 188, endPoint x: 168, endPoint y: 241, distance: 116.1
click at [168, 241] on div "**********" at bounding box center [175, 168] width 308 height 292
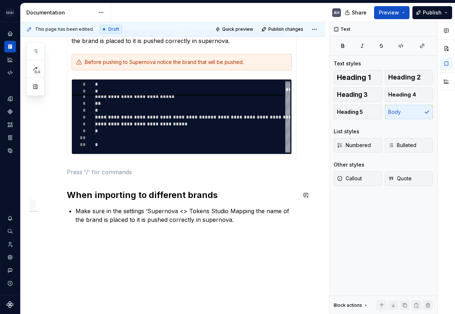
click at [67, 180] on div "**********" at bounding box center [182, 66] width 230 height 349
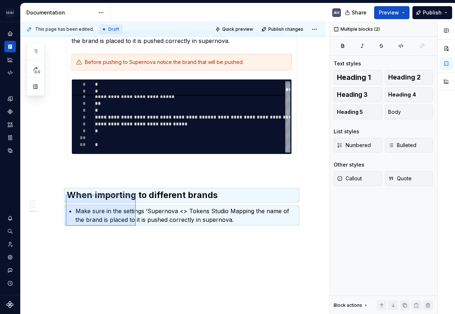
drag, startPoint x: 66, startPoint y: 194, endPoint x: 136, endPoint y: 226, distance: 76.7
click at [136, 226] on div "**********" at bounding box center [175, 168] width 308 height 292
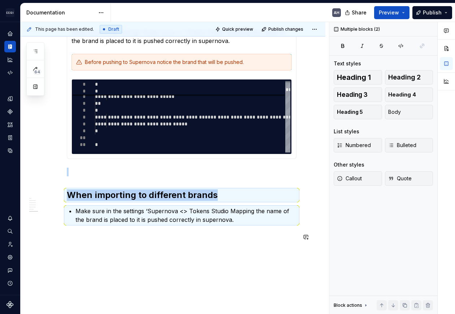
click at [146, 242] on div "**********" at bounding box center [182, 71] width 230 height 358
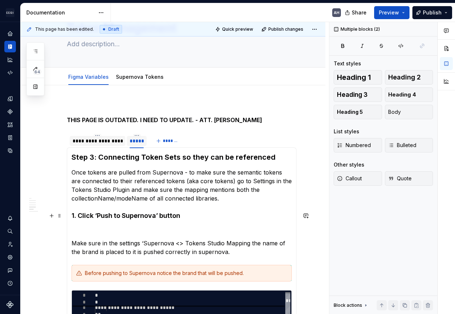
scroll to position [25, 0]
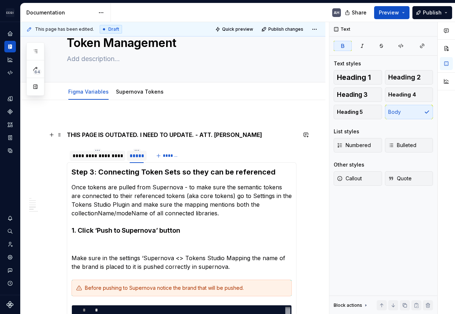
click at [118, 133] on strong "THIS PAGE IS OUTDATED. I NEED TO UPDATE. - ATT. ANGIE" at bounding box center [164, 134] width 195 height 7
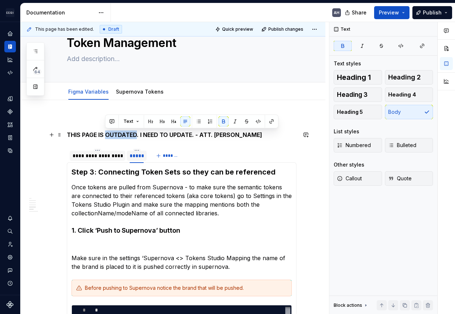
click at [118, 133] on strong "THIS PAGE IS OUTDATED. I NEED TO UPDATE. - ATT. ANGIE" at bounding box center [164, 134] width 195 height 7
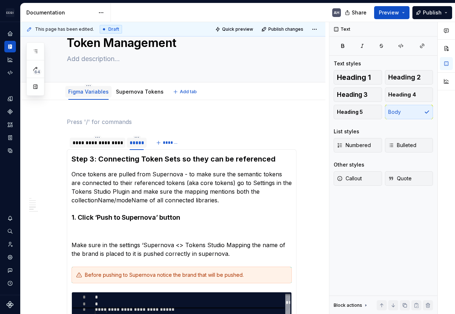
click at [95, 90] on link "Figma Variables" at bounding box center [88, 91] width 40 height 6
click at [136, 91] on link "Supernova Tokens" at bounding box center [140, 91] width 48 height 6
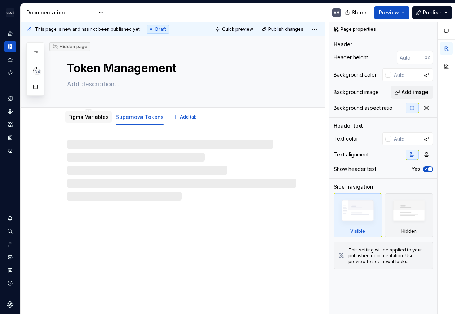
click at [90, 118] on link "Figma Variables" at bounding box center [88, 117] width 40 height 6
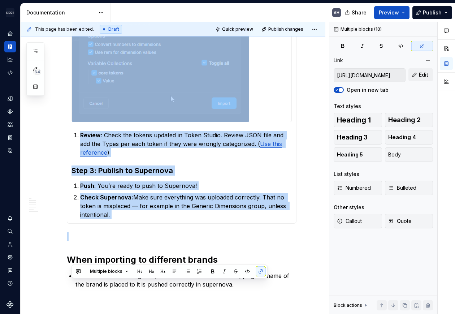
drag, startPoint x: 69, startPoint y: 137, endPoint x: 154, endPoint y: 191, distance: 100.5
click at [206, 250] on div "**********" at bounding box center [173, 49] width 305 height 717
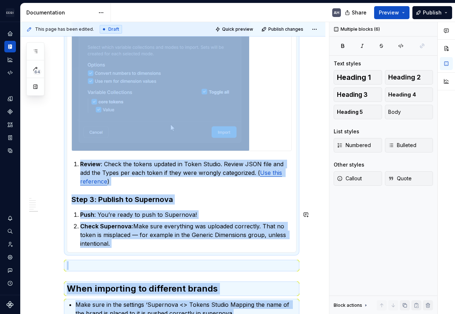
scroll to position [495, 0]
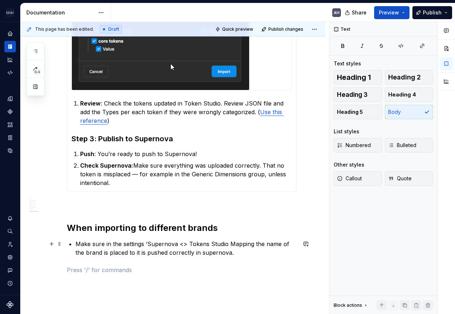
scroll to position [450, 0]
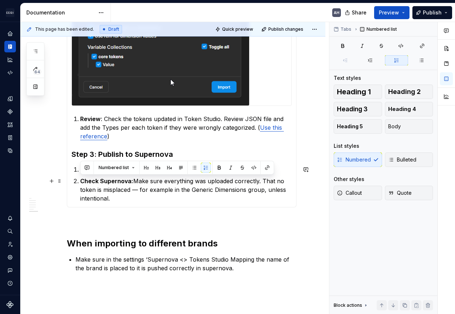
drag, startPoint x: 119, startPoint y: 200, endPoint x: 73, endPoint y: 174, distance: 52.0
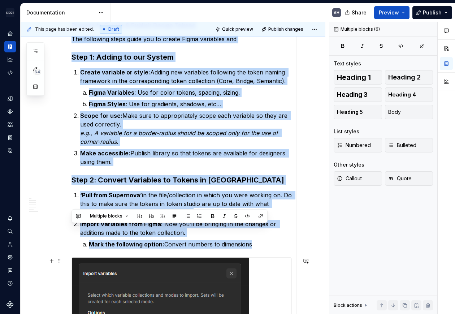
scroll to position [446, 0]
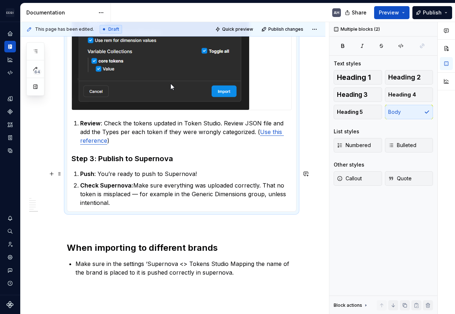
drag, startPoint x: 69, startPoint y: 137, endPoint x: 259, endPoint y: 189, distance: 196.9
click at [163, 195] on p "Check Supernova: Make sure everything was uploaded correctly. That no token is …" at bounding box center [185, 194] width 211 height 26
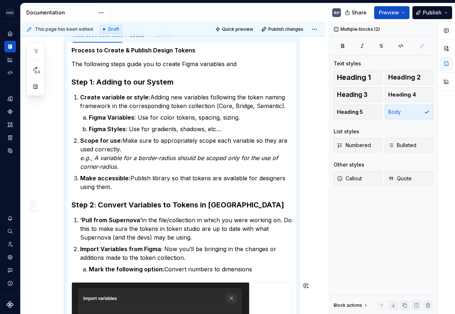
scroll to position [0, 0]
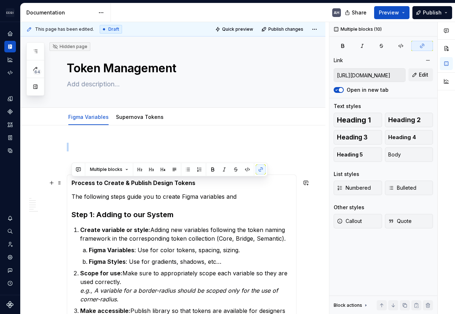
drag, startPoint x: 139, startPoint y: 204, endPoint x: 70, endPoint y: 182, distance: 72.1
copy section-item-column "Process to Create & Publish Design Tokens The following steps guide you to crea…"
click at [76, 143] on p at bounding box center [182, 147] width 230 height 9
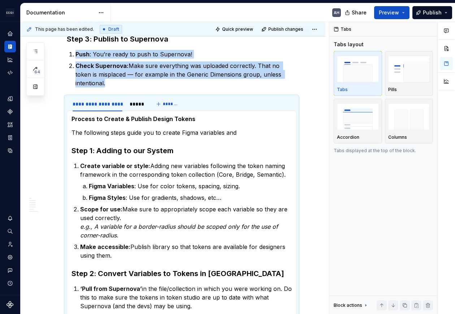
scroll to position [541, 0]
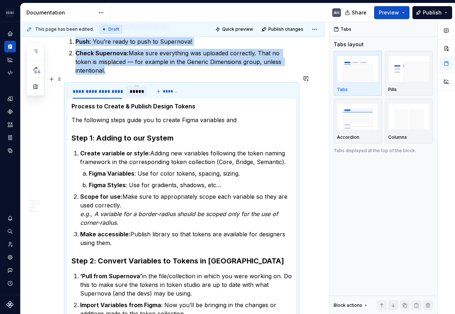
click at [135, 87] on div "*****" at bounding box center [137, 91] width 20 height 10
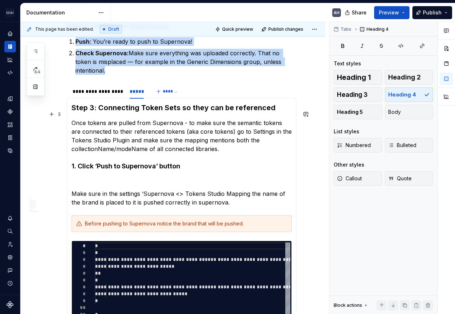
click at [89, 127] on p "Once tokens are pulled from Supernova - to make sure the semantic tokens are co…" at bounding box center [181, 135] width 220 height 35
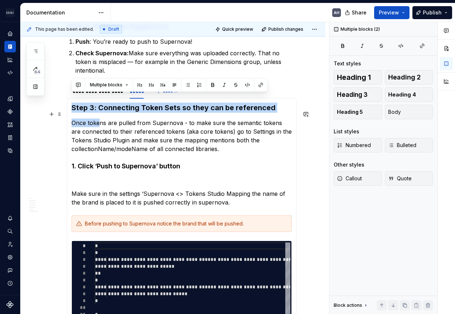
drag, startPoint x: 71, startPoint y: 98, endPoint x: 100, endPoint y: 109, distance: 31.3
click at [100, 109] on div "Process to Create & Publish Design Tokens The following steps guide you to crea…" at bounding box center [182, 209] width 230 height 222
click at [83, 103] on h3 "Step 3: Connecting Token Sets so they can be referenced" at bounding box center [181, 108] width 220 height 10
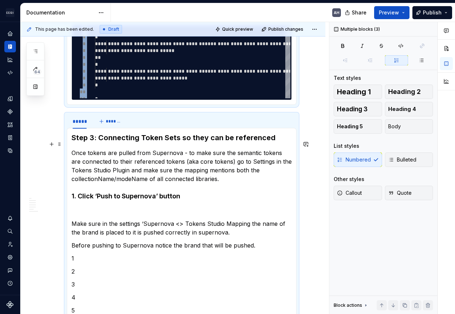
scroll to position [784, 0]
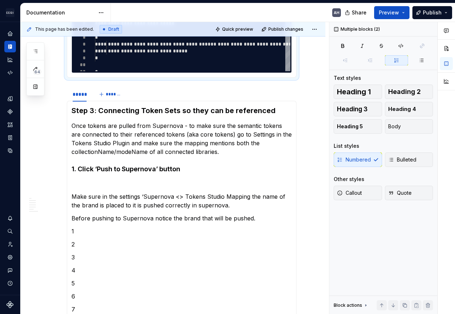
drag, startPoint x: 68, startPoint y: 94, endPoint x: 276, endPoint y: 63, distance: 210.9
copy div "Step 3: Publish to Supernova Push : You’re ready to push to Supernova! Check Su…"
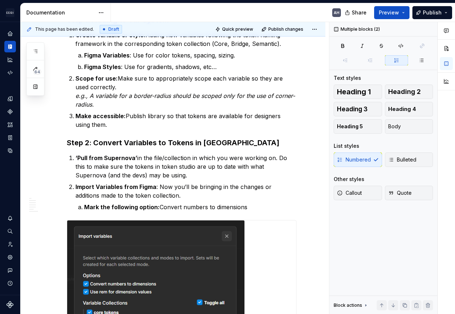
scroll to position [0, 0]
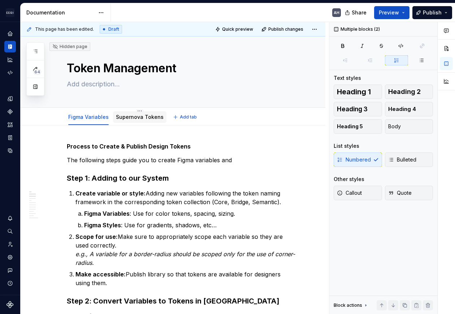
click at [120, 114] on link "Supernova Tokens" at bounding box center [140, 117] width 48 height 6
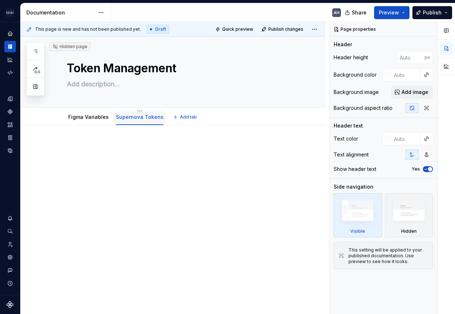
click at [137, 109] on div "Supernova Tokens" at bounding box center [139, 116] width 53 height 15
click at [137, 110] on html "Andúril AH Dataset Expert Tax Documentation AH Share Preview Publish 64 Pages A…" at bounding box center [227, 157] width 455 height 314
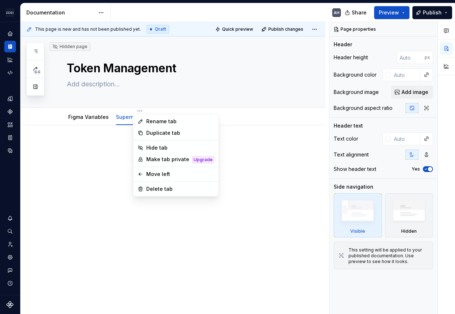
type textarea "*"
click at [166, 120] on div "Rename tab" at bounding box center [180, 121] width 68 height 7
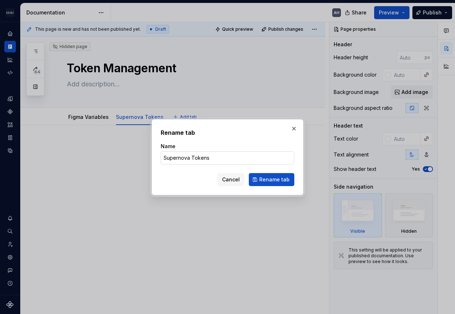
click at [195, 163] on input "Supernova Tokens" at bounding box center [228, 157] width 134 height 13
click at [194, 163] on input "Supernova Tokens" at bounding box center [228, 157] width 134 height 13
type input "S"
type input "Setup"
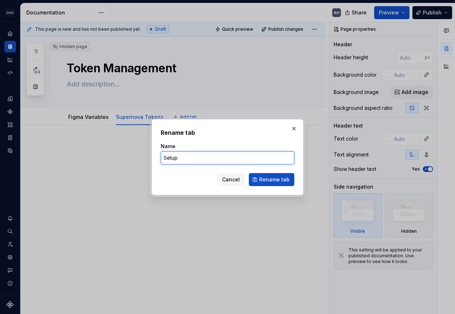
click button "Rename tab" at bounding box center [271, 179] width 45 height 13
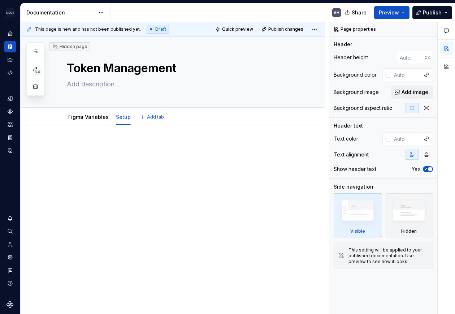
click at [165, 176] on div at bounding box center [182, 161] width 230 height 36
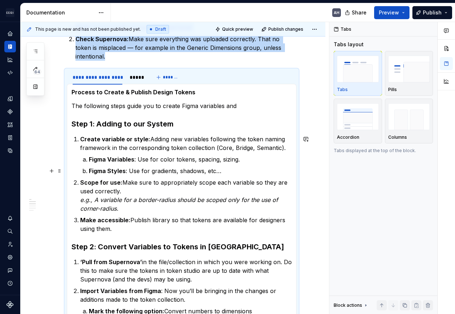
scroll to position [135, 0]
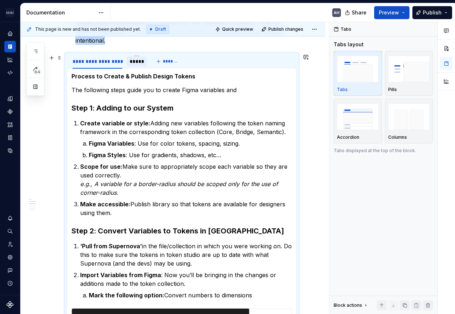
click at [137, 64] on div "*****" at bounding box center [137, 61] width 14 height 7
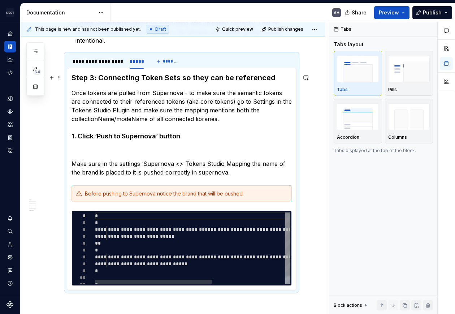
click at [119, 84] on section-item-column "**********" at bounding box center [181, 179] width 220 height 213
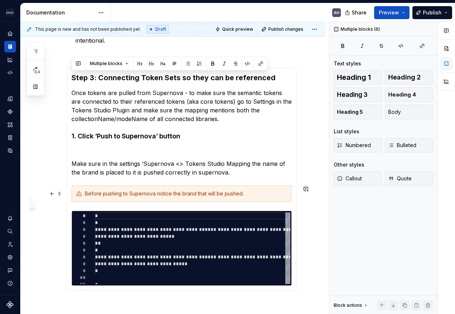
drag, startPoint x: 72, startPoint y: 77, endPoint x: 261, endPoint y: 189, distance: 219.8
click at [261, 189] on section-item-column "**********" at bounding box center [181, 179] width 220 height 213
copy section-item-column "Step 3: Connecting Token Sets so they can be referenced Once tokens are pulled …"
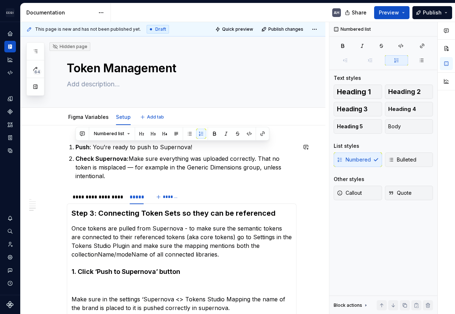
drag, startPoint x: 117, startPoint y: 177, endPoint x: 59, endPoint y: 138, distance: 69.2
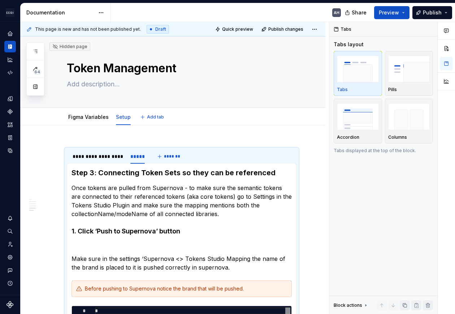
scroll to position [6, 0]
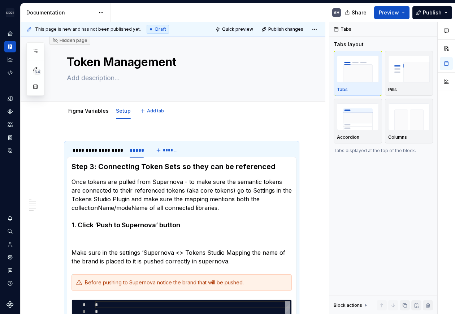
click at [93, 121] on div "**********" at bounding box center [173, 303] width 305 height 368
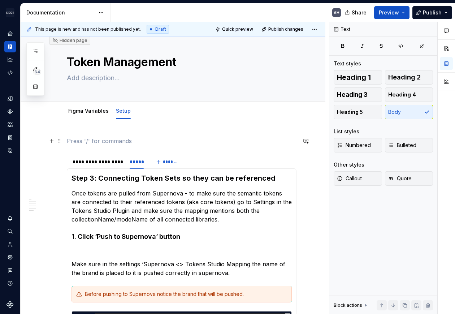
click at [104, 140] on p at bounding box center [182, 140] width 230 height 9
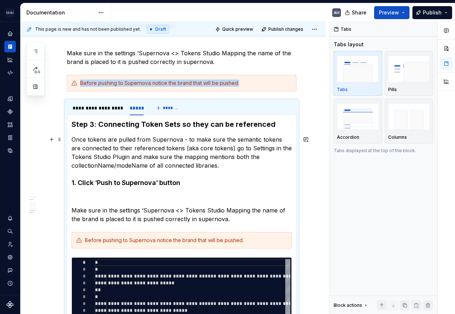
scroll to position [232, 0]
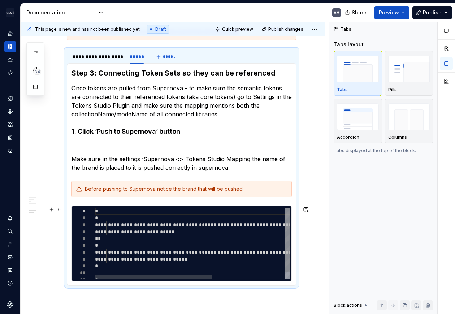
type textarea "*"
type textarea "**********"
click at [120, 215] on div "**********" at bounding box center [253, 248] width 316 height 80
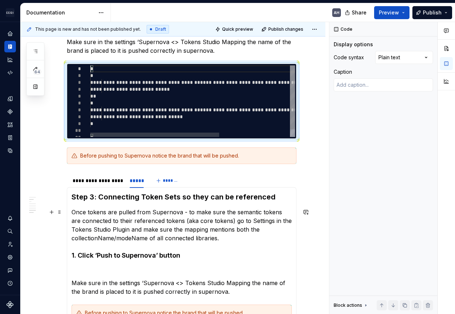
scroll to position [176, 0]
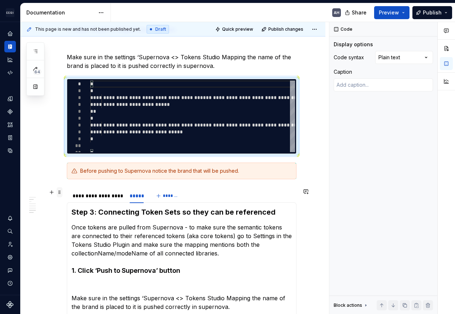
click at [57, 192] on span at bounding box center [60, 192] width 6 height 10
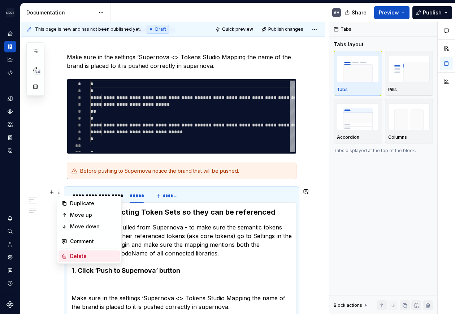
click at [77, 250] on div "Delete" at bounding box center [93, 255] width 47 height 7
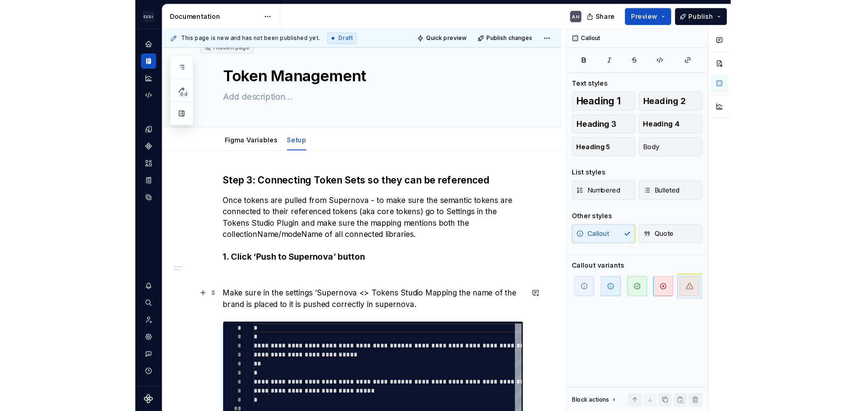
scroll to position [9, 0]
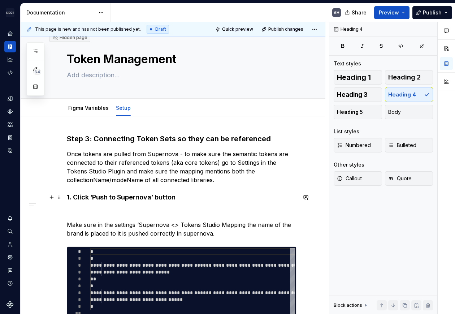
click at [91, 197] on h4 "1. Click ‘Push to Supernova’ button" at bounding box center [182, 197] width 230 height 9
click at [169, 193] on h4 "1. Click ‘Push to Supernova’ button" at bounding box center [182, 197] width 230 height 9
click at [132, 149] on p "Once tokens are pulled from Supernova - to make sure the semantic tokens are co…" at bounding box center [182, 166] width 230 height 35
click at [139, 141] on h3 "Step 3: Connecting Token Sets so they can be referenced" at bounding box center [182, 139] width 230 height 10
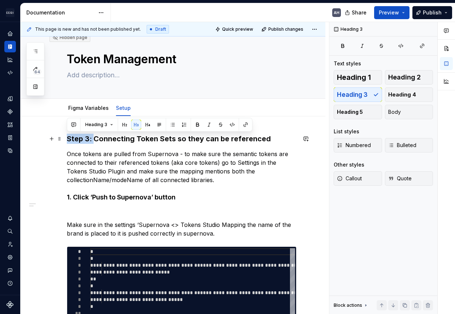
drag, startPoint x: 94, startPoint y: 138, endPoint x: 67, endPoint y: 134, distance: 26.9
click at [67, 134] on h3 "Step 3: Connecting Token Sets so they can be referenced" at bounding box center [182, 139] width 230 height 10
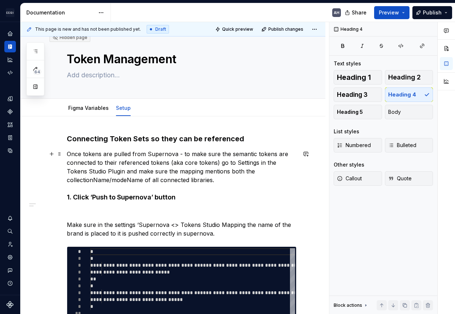
click at [247, 174] on p "Once tokens are pulled from Supernova - to make sure the semantic tokens are co…" at bounding box center [182, 166] width 230 height 35
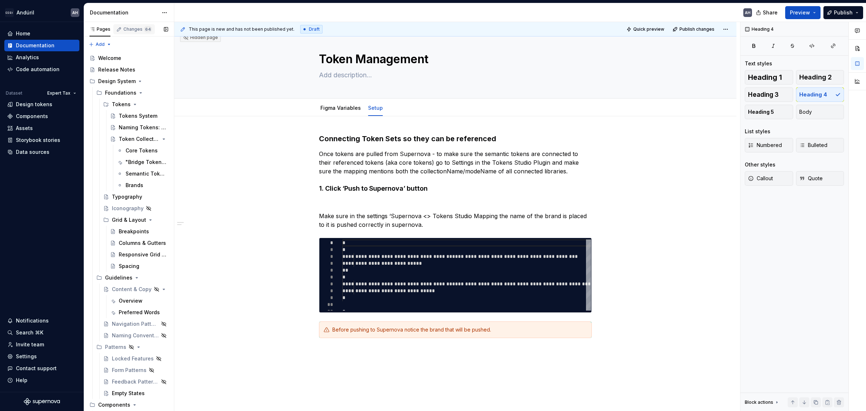
click at [132, 28] on div "Changes 64" at bounding box center [137, 29] width 29 height 6
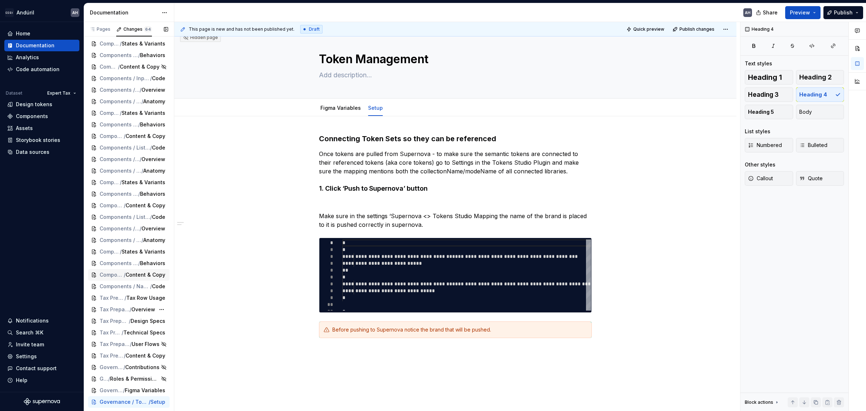
scroll to position [406, 0]
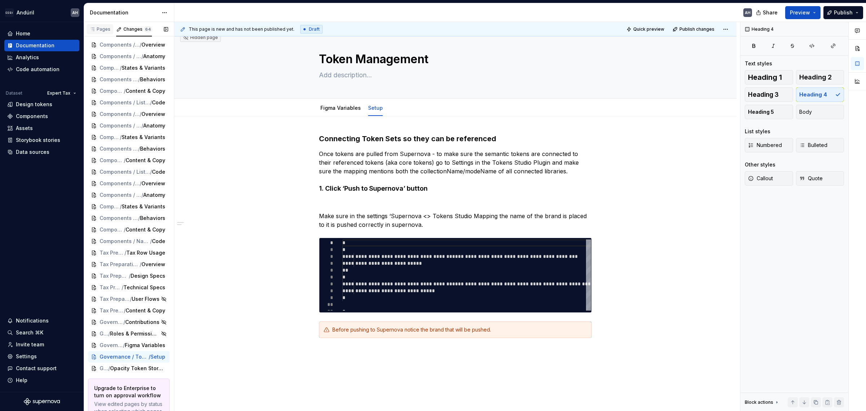
click at [102, 31] on div "Pages" at bounding box center [100, 29] width 21 height 6
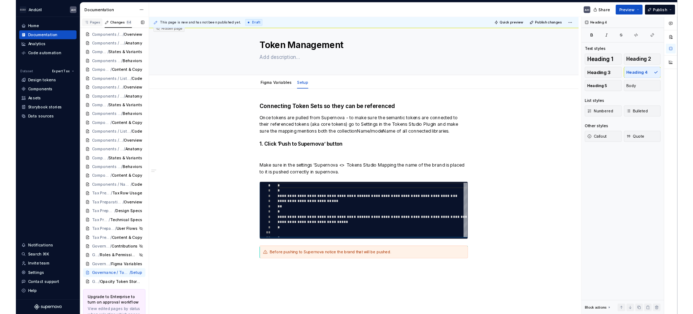
scroll to position [390, 0]
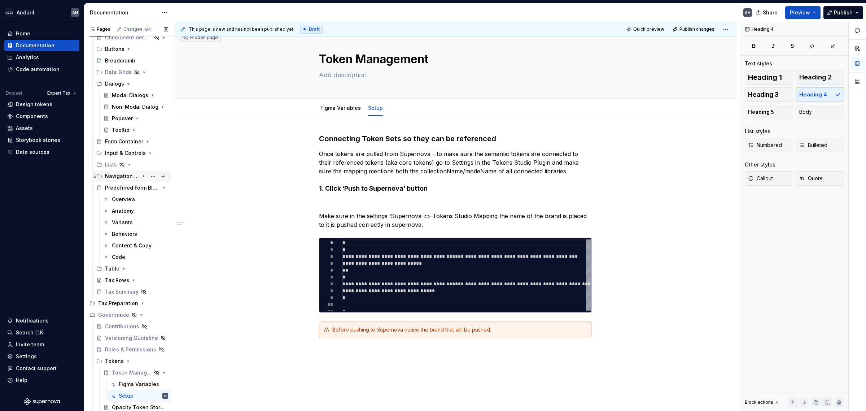
click at [141, 175] on icon "Page tree" at bounding box center [144, 176] width 6 height 6
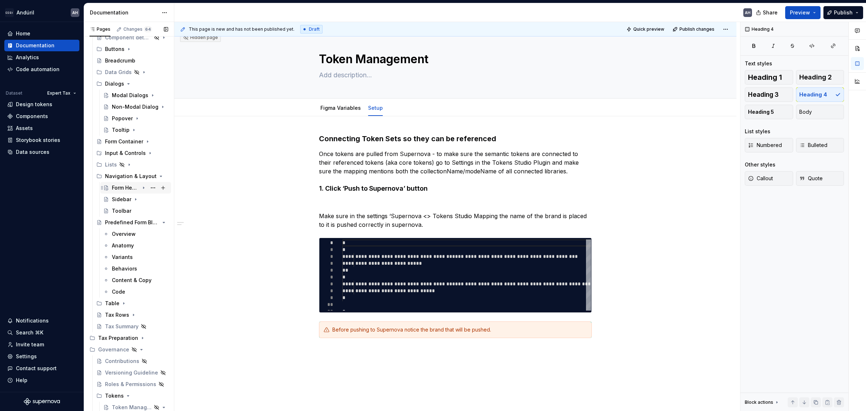
click at [141, 188] on icon "Page tree" at bounding box center [144, 188] width 6 height 6
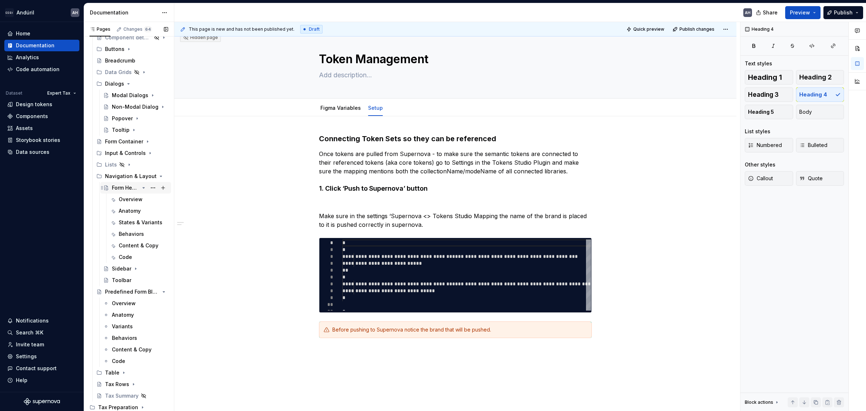
click at [123, 186] on div "Form Header" at bounding box center [125, 187] width 27 height 7
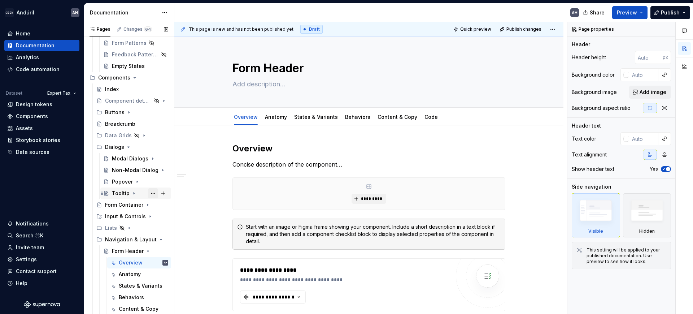
scroll to position [331, 0]
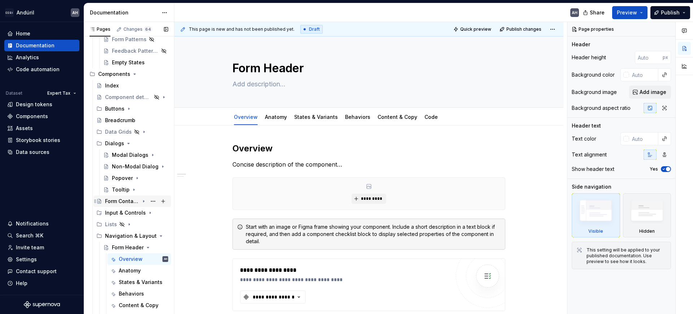
click at [143, 200] on icon "Page tree" at bounding box center [143, 201] width 1 height 2
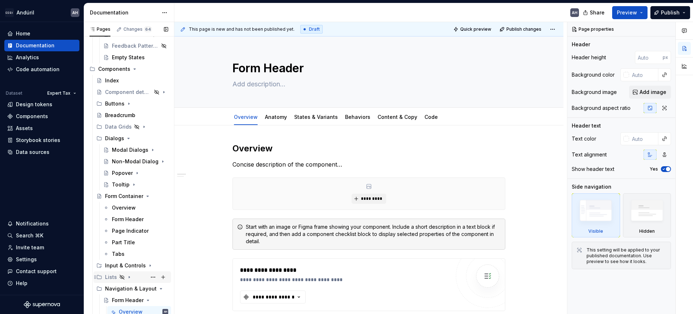
scroll to position [336, 0]
click at [124, 219] on div "Form Header" at bounding box center [128, 218] width 32 height 7
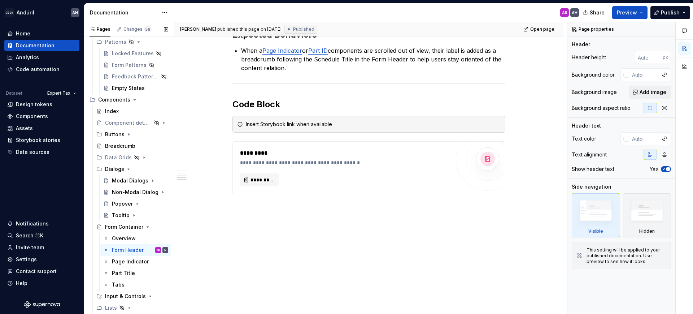
scroll to position [305, 0]
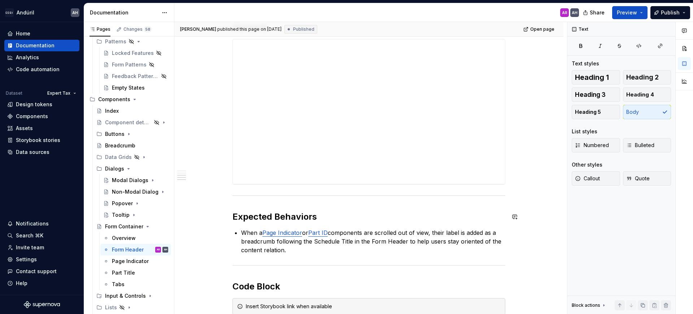
scroll to position [809, 0]
type textarea "*"
